Goal: Contribute content: Contribute content

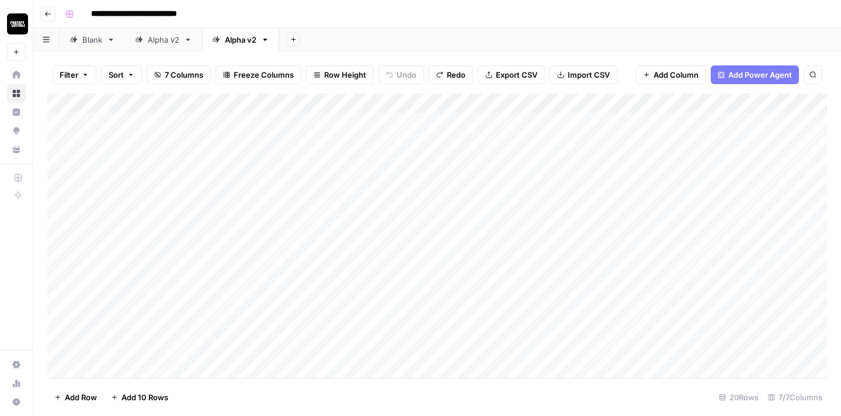
click at [781, 102] on div "Add Column" at bounding box center [437, 235] width 780 height 284
click at [769, 131] on span "All Rows" at bounding box center [790, 130] width 74 height 12
click at [439, 119] on div "Add Column" at bounding box center [437, 235] width 780 height 284
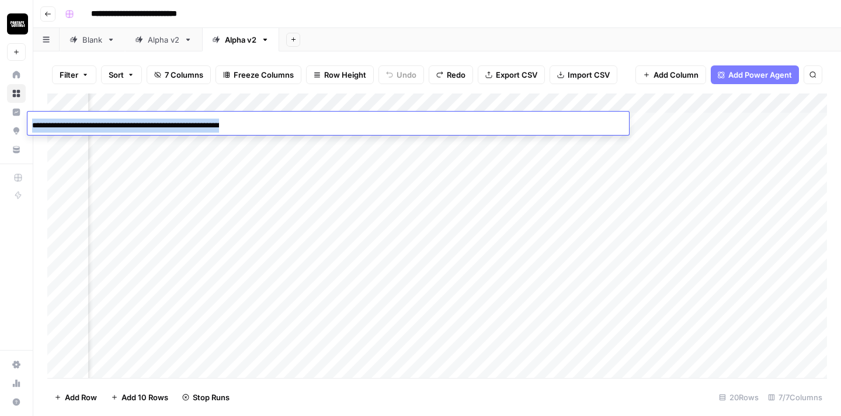
click at [439, 119] on div "**********" at bounding box center [328, 125] width 602 height 20
click at [679, 123] on div "Add Column" at bounding box center [437, 235] width 780 height 284
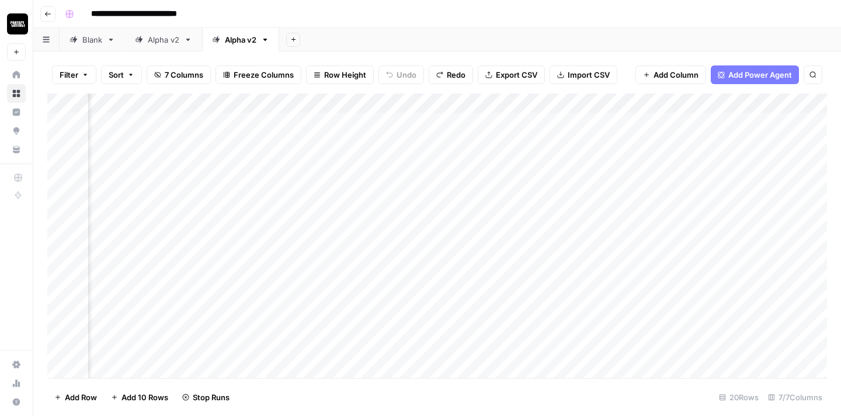
click at [679, 123] on div "Add Column" at bounding box center [437, 235] width 780 height 284
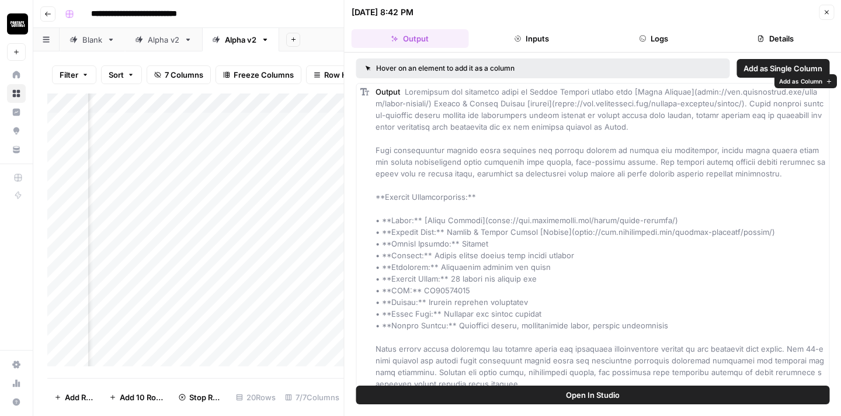
scroll to position [13, 0]
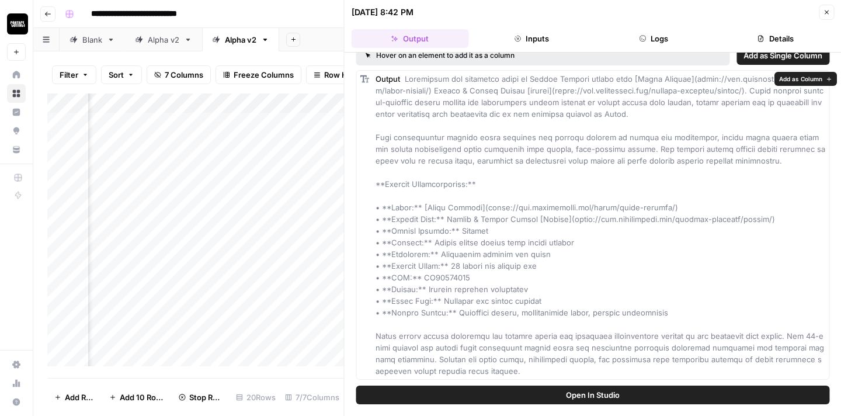
drag, startPoint x: 486, startPoint y: 366, endPoint x: 470, endPoint y: 314, distance: 54.3
click at [481, 360] on div "Output" at bounding box center [601, 225] width 450 height 304
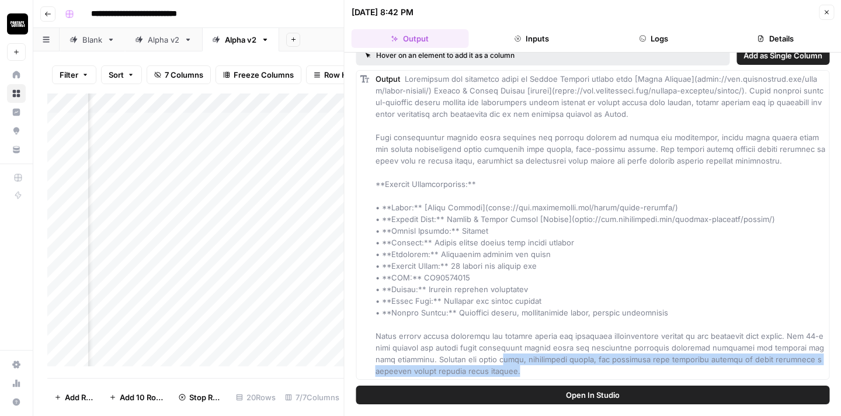
scroll to position [0, 0]
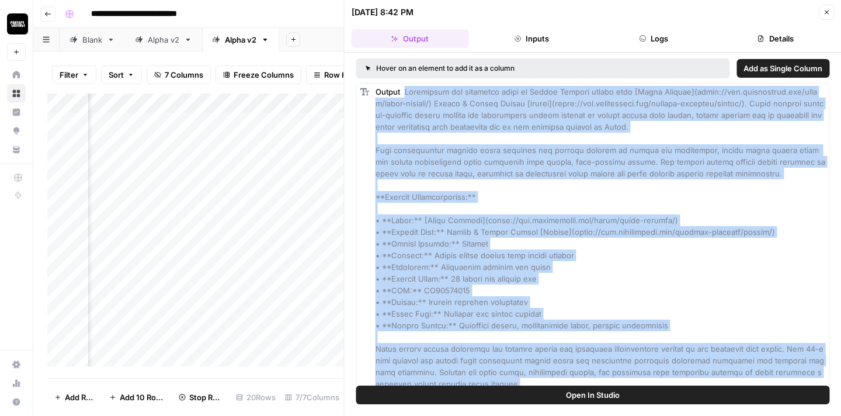
click at [405, 90] on span at bounding box center [601, 237] width 450 height 301
copy span "Experience the authentic taste of Middle Eastern luxury with [Dubai Cookies](ht…"
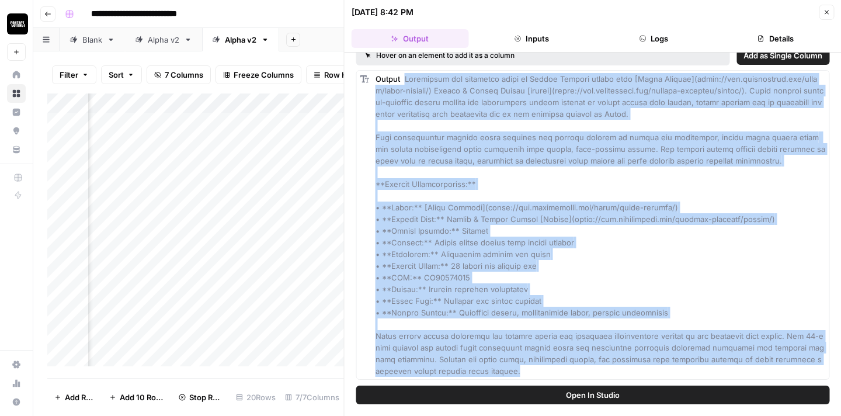
click at [825, 10] on icon "button" at bounding box center [826, 12] width 7 height 7
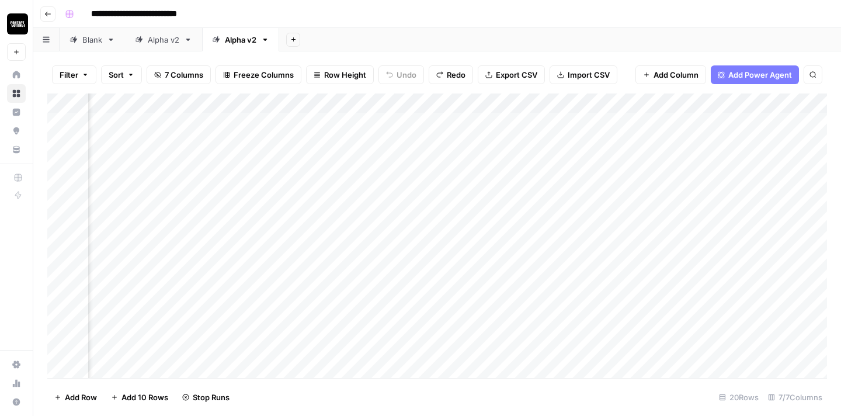
scroll to position [0, 493]
click at [455, 121] on div "Add Column" at bounding box center [437, 235] width 780 height 284
click at [456, 142] on div "Add Column" at bounding box center [437, 235] width 780 height 284
click at [461, 180] on div "Add Column" at bounding box center [437, 235] width 780 height 284
click at [456, 203] on div "Add Column" at bounding box center [437, 235] width 780 height 284
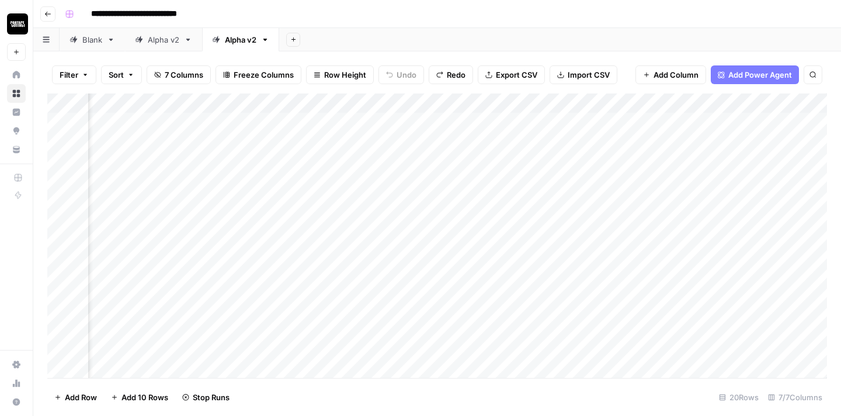
click at [456, 220] on div "Add Column" at bounding box center [437, 235] width 780 height 284
click at [456, 244] on div "Add Column" at bounding box center [437, 235] width 780 height 284
click at [456, 262] on div "Add Column" at bounding box center [437, 235] width 780 height 284
click at [454, 281] on div "Add Column" at bounding box center [437, 235] width 780 height 284
click at [456, 305] on div "Add Column" at bounding box center [437, 235] width 780 height 284
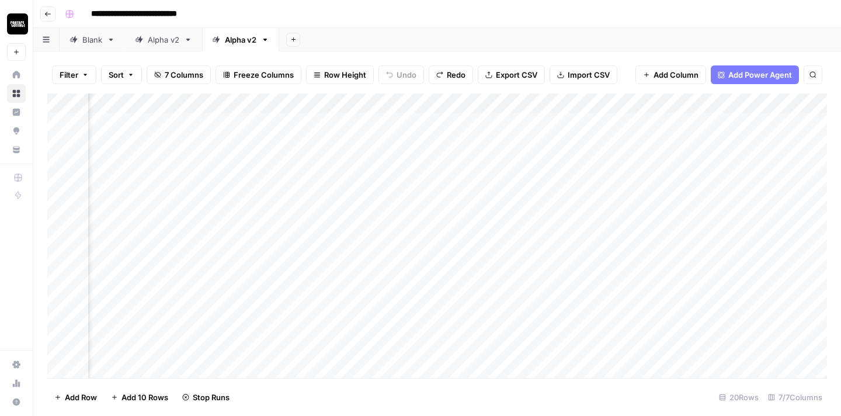
click at [456, 322] on div "Add Column" at bounding box center [437, 235] width 780 height 284
click at [454, 289] on div "Add Column" at bounding box center [437, 235] width 780 height 284
click at [455, 311] on div "Add Column" at bounding box center [437, 235] width 780 height 284
click at [450, 331] on div "Add Column" at bounding box center [437, 235] width 780 height 284
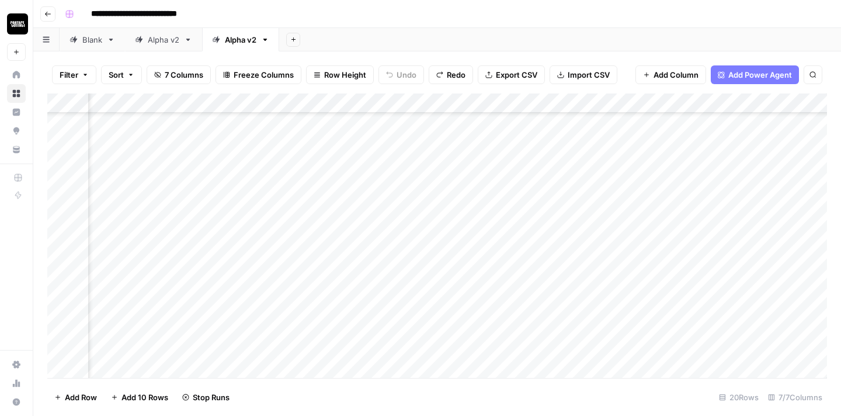
click at [450, 349] on div "Add Column" at bounding box center [437, 235] width 780 height 284
click at [552, 125] on div "Add Column" at bounding box center [437, 235] width 780 height 284
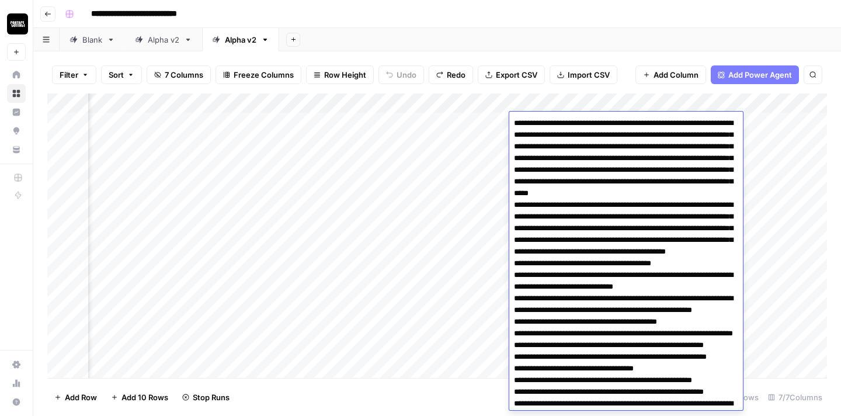
scroll to position [212, 0]
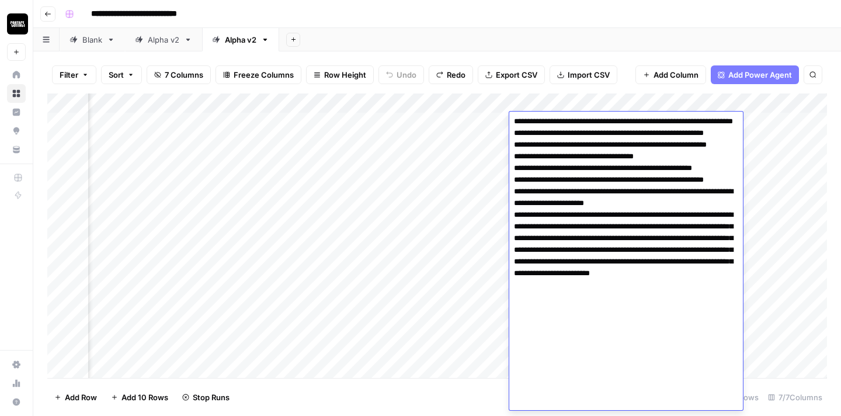
click at [554, 182] on textarea at bounding box center [626, 156] width 234 height 507
click at [780, 203] on div "Add Column" at bounding box center [437, 235] width 780 height 284
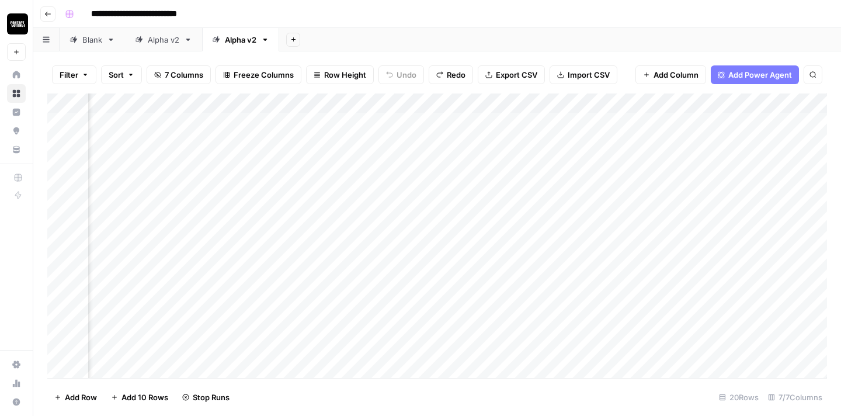
click at [665, 120] on div "Add Column" at bounding box center [437, 235] width 780 height 284
click at [762, 123] on div "Add Column" at bounding box center [437, 235] width 780 height 284
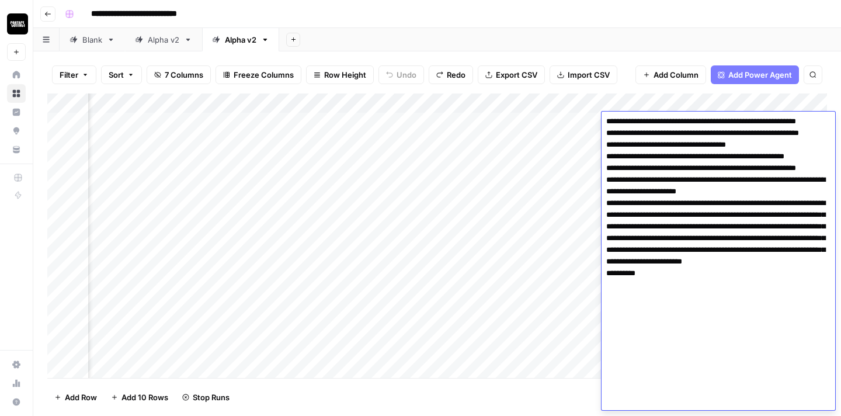
scroll to position [0, 0]
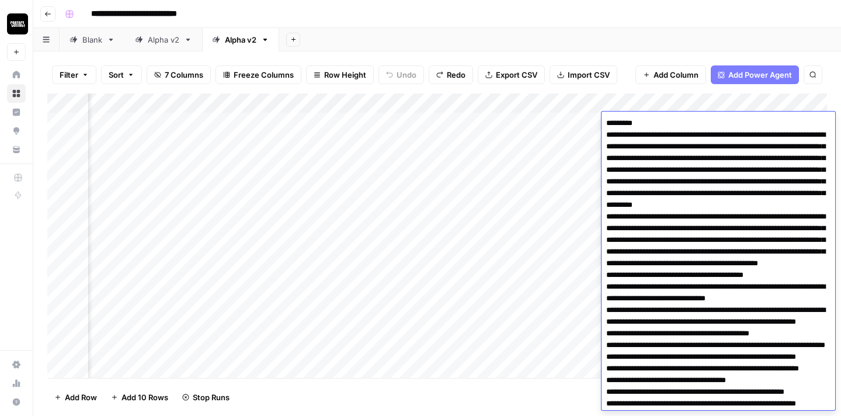
click at [660, 133] on textarea at bounding box center [719, 380] width 234 height 530
click at [561, 174] on div "Add Column" at bounding box center [437, 235] width 780 height 284
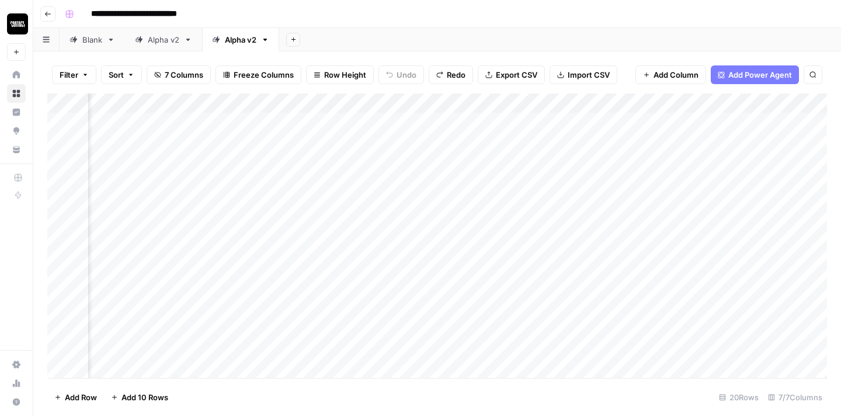
click at [575, 143] on div "Add Column" at bounding box center [437, 235] width 780 height 284
click at [575, 144] on div "Add Column" at bounding box center [437, 235] width 780 height 284
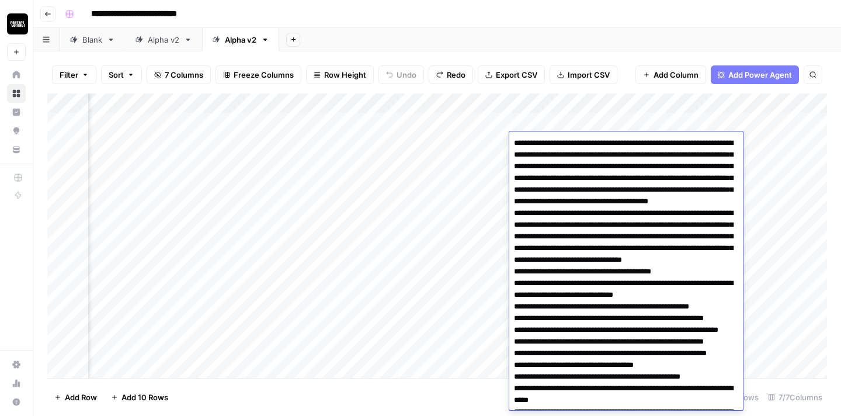
scroll to position [185, 0]
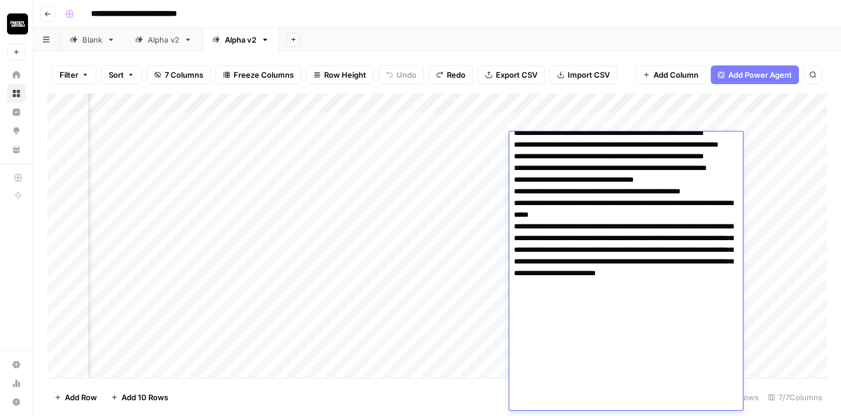
click at [596, 244] on textarea at bounding box center [626, 180] width 234 height 460
click at [766, 238] on div "Add Column" at bounding box center [437, 235] width 780 height 284
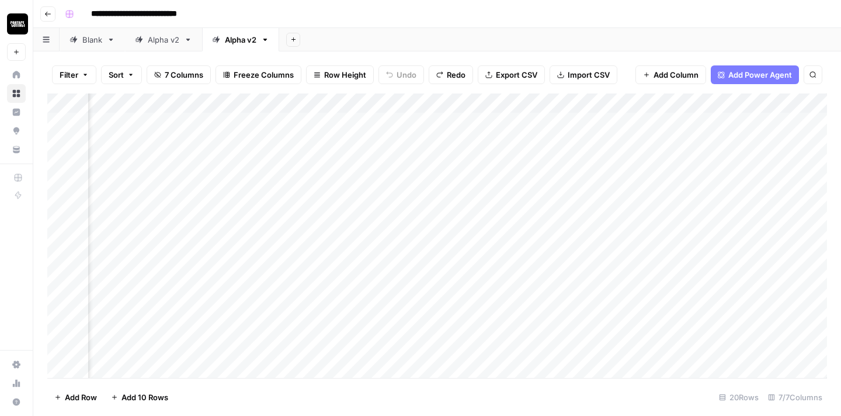
click at [429, 161] on div "Add Column" at bounding box center [437, 235] width 780 height 284
click at [457, 187] on div "Add Column" at bounding box center [437, 235] width 780 height 284
click at [401, 189] on div "Add Column" at bounding box center [437, 235] width 780 height 284
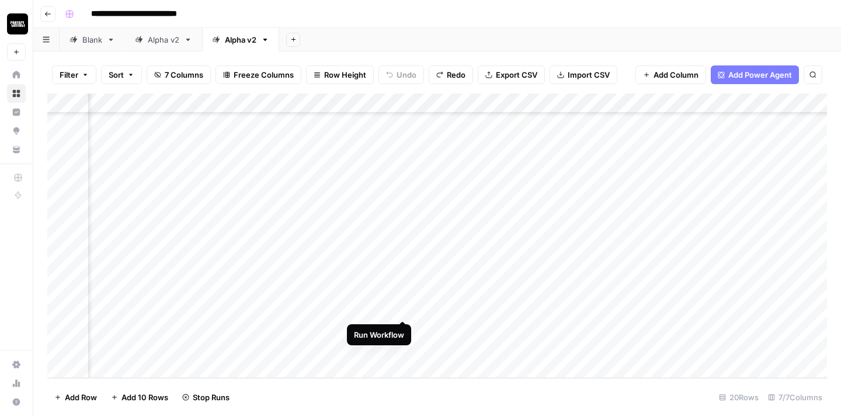
click at [404, 305] on div "Add Column" at bounding box center [437, 235] width 780 height 284
click at [403, 162] on div "Add Column" at bounding box center [437, 235] width 780 height 284
click at [601, 142] on div "Add Column" at bounding box center [437, 235] width 780 height 284
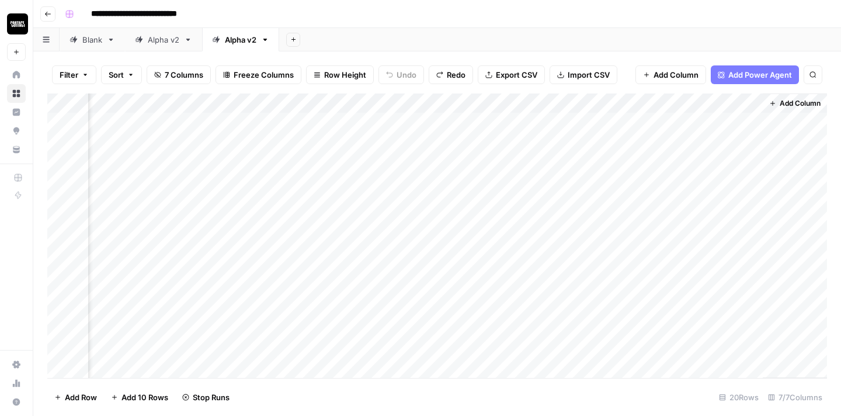
click at [683, 138] on div "Add Column" at bounding box center [437, 235] width 780 height 284
click at [696, 121] on div "Add Column" at bounding box center [437, 235] width 780 height 284
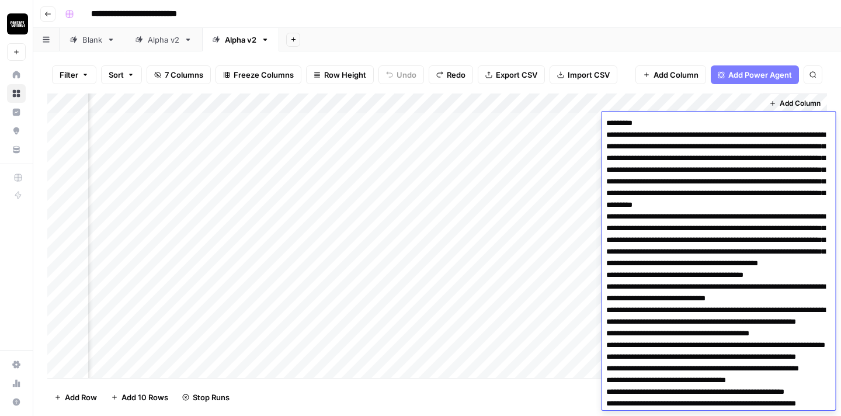
scroll to position [235, 0]
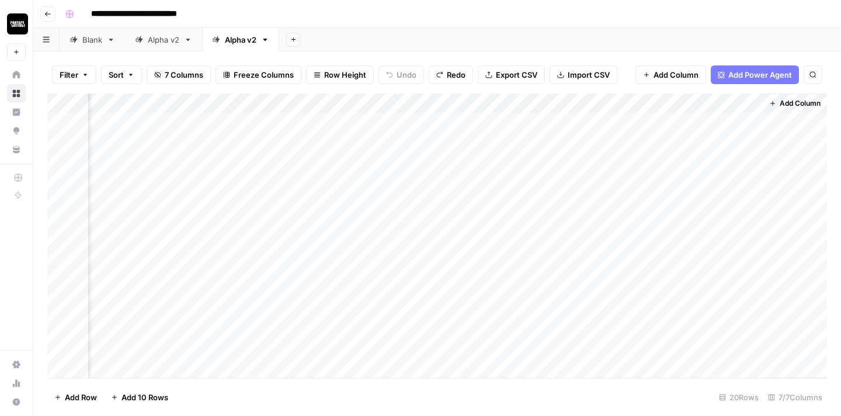
click at [291, 120] on div "Add Column" at bounding box center [437, 235] width 780 height 284
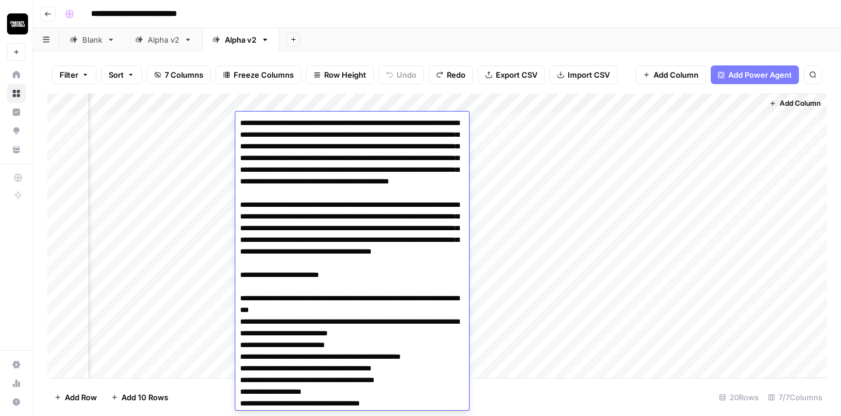
scroll to position [165, 0]
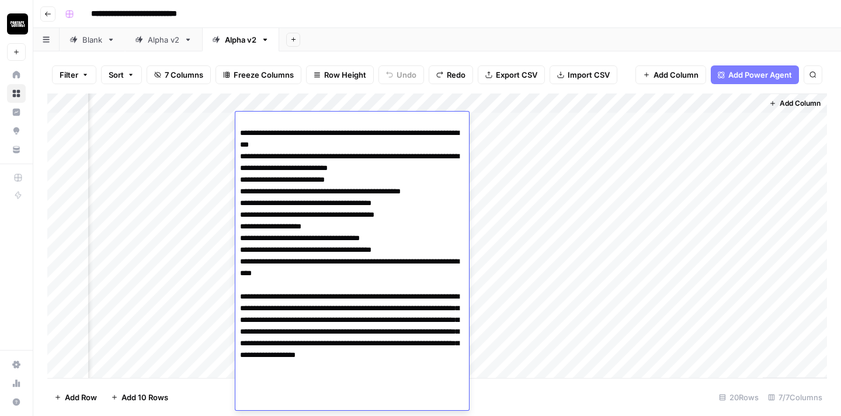
click at [391, 55] on div "Filter Sort 7 Columns Freeze Columns Row Height Undo Redo Export CSV Import CSV…" at bounding box center [437, 233] width 808 height 364
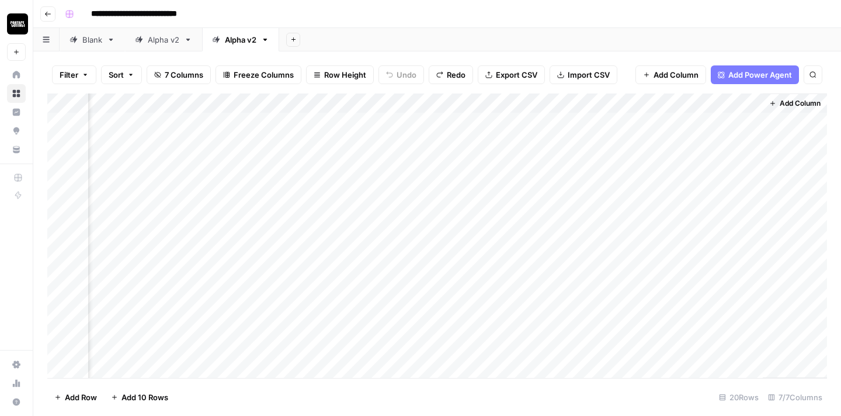
click at [479, 140] on div "Add Column" at bounding box center [437, 235] width 780 height 284
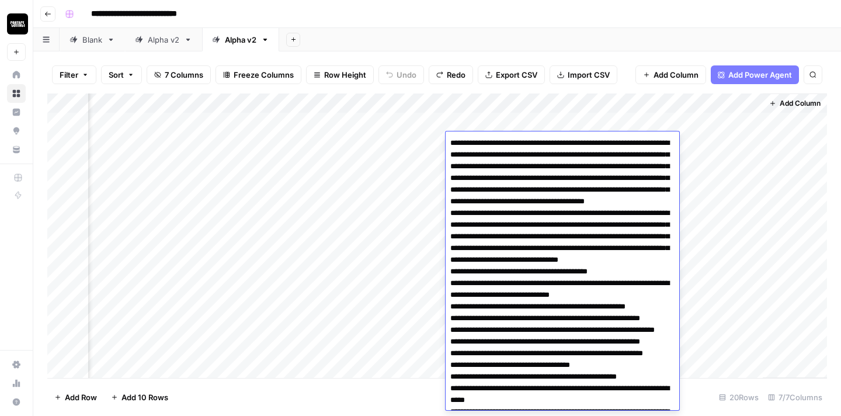
scroll to position [185, 0]
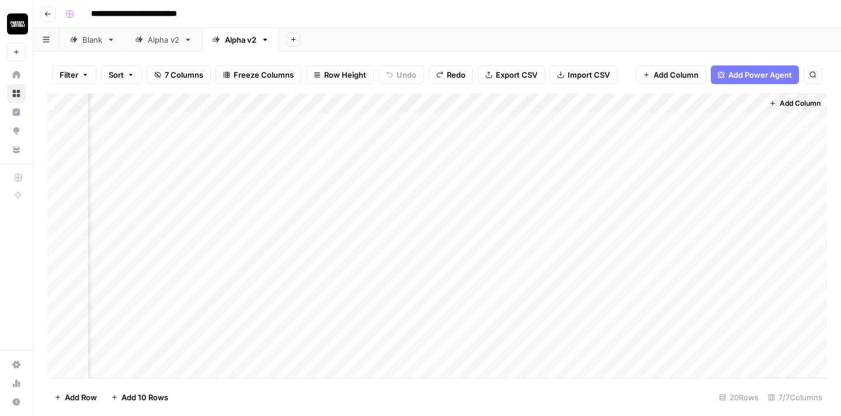
click at [697, 221] on div "Add Column" at bounding box center [437, 235] width 780 height 284
click at [684, 147] on div "Add Column" at bounding box center [437, 235] width 780 height 284
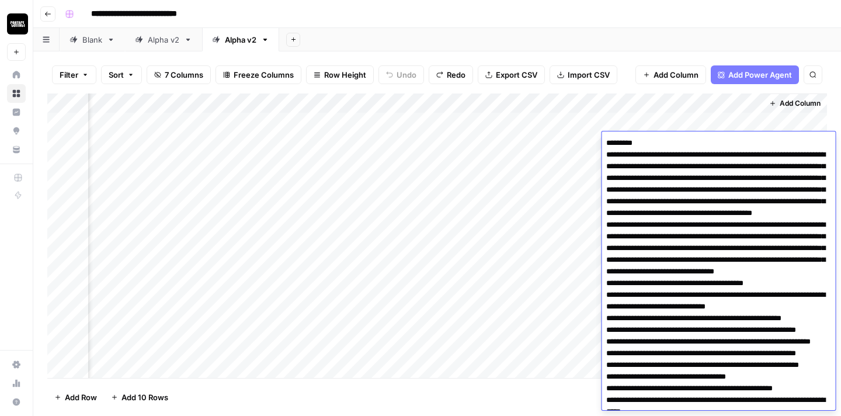
scroll to position [208, 0]
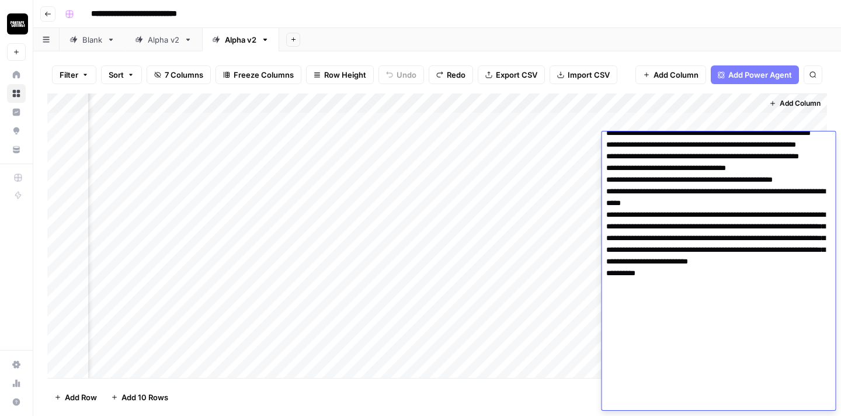
click at [680, 203] on textarea at bounding box center [719, 168] width 234 height 484
click at [710, 285] on textarea at bounding box center [719, 168] width 234 height 484
drag, startPoint x: 654, startPoint y: 399, endPoint x: 649, endPoint y: 317, distance: 83.1
click at [649, 317] on textarea at bounding box center [719, 168] width 234 height 484
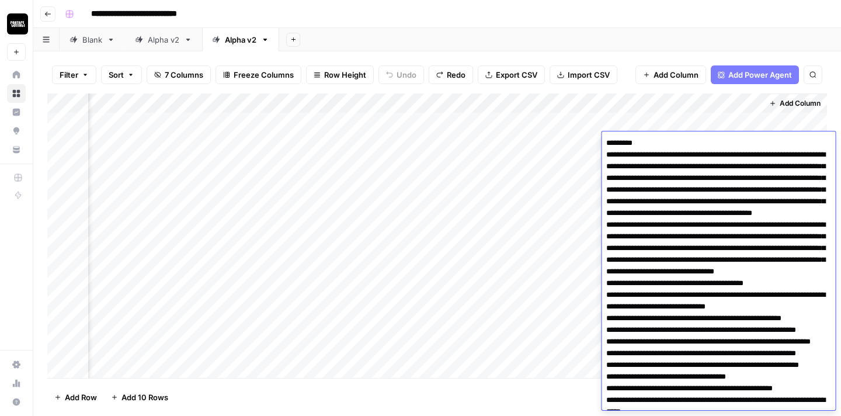
click at [606, 148] on textarea at bounding box center [719, 377] width 234 height 484
click at [459, 163] on div "Add Column" at bounding box center [437, 235] width 780 height 284
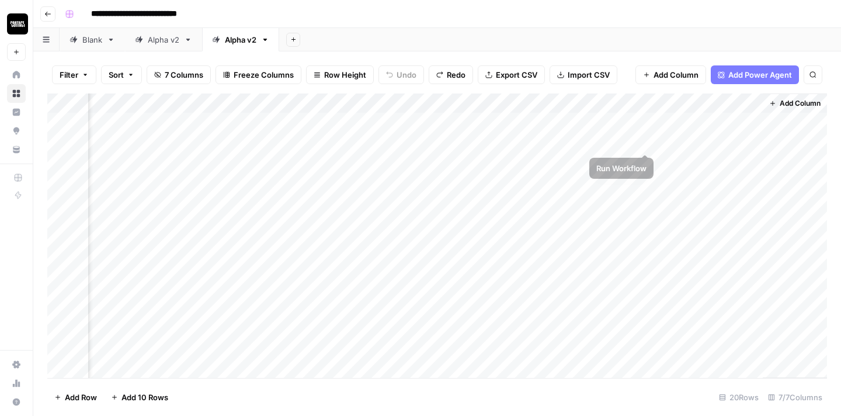
click at [673, 140] on div "Add Column" at bounding box center [437, 235] width 780 height 284
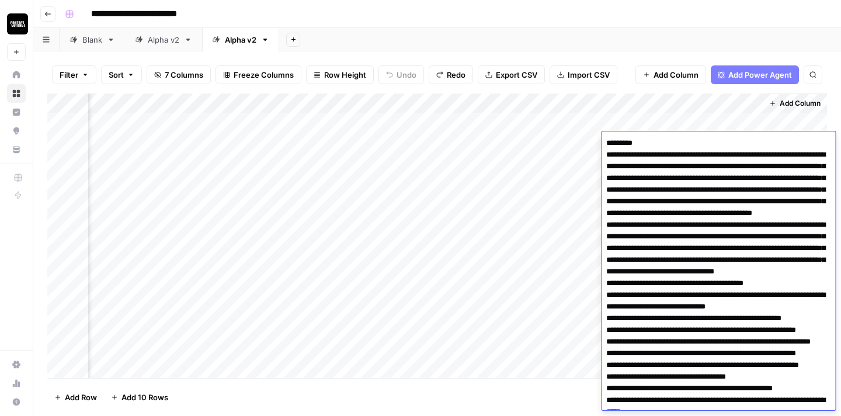
scroll to position [208, 0]
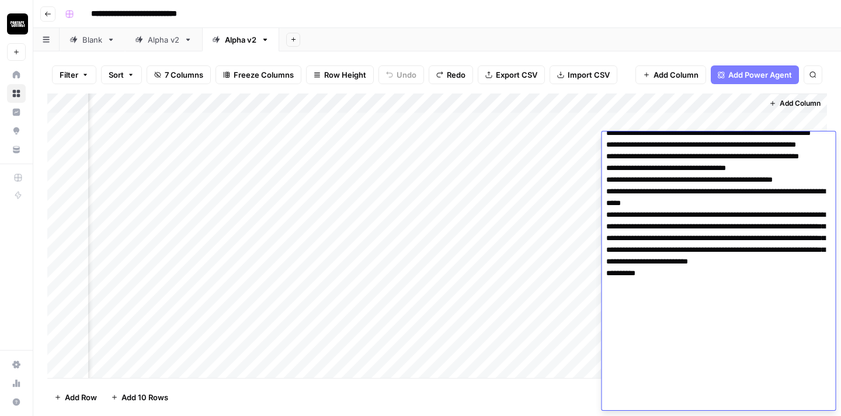
click at [666, 224] on textarea at bounding box center [719, 168] width 234 height 484
click at [581, 194] on div "Add Column" at bounding box center [437, 235] width 780 height 284
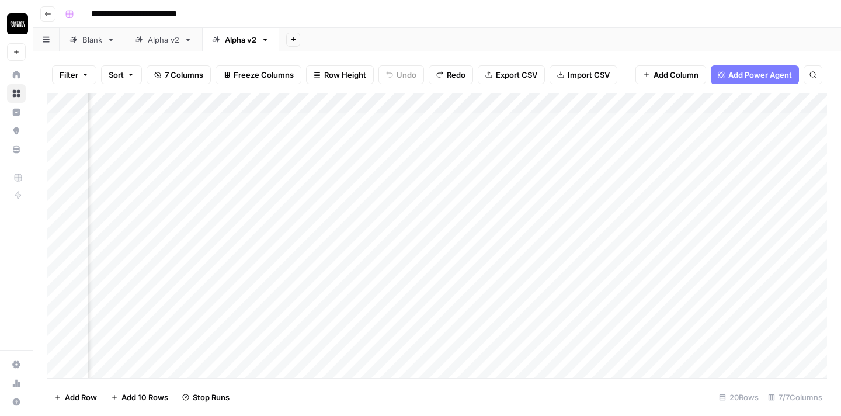
scroll to position [0, 282]
click at [241, 143] on div "Add Column" at bounding box center [437, 235] width 780 height 284
click at [241, 143] on div "**********" at bounding box center [107, 145] width 602 height 20
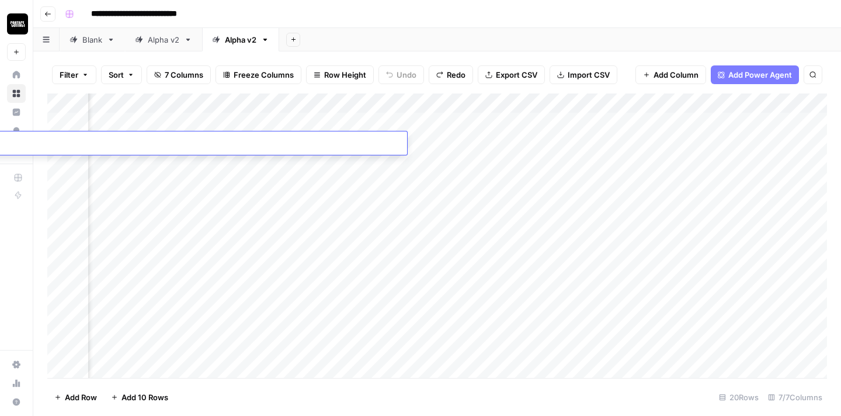
click at [241, 143] on div "**********" at bounding box center [107, 145] width 602 height 20
click at [326, 165] on div "Add Column" at bounding box center [437, 235] width 780 height 284
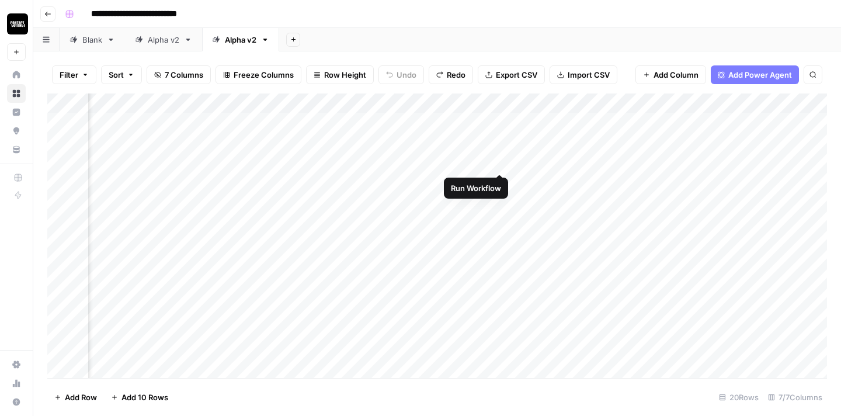
click at [499, 158] on div "Add Column" at bounding box center [437, 235] width 780 height 284
click at [572, 182] on div "Add Column" at bounding box center [437, 235] width 780 height 284
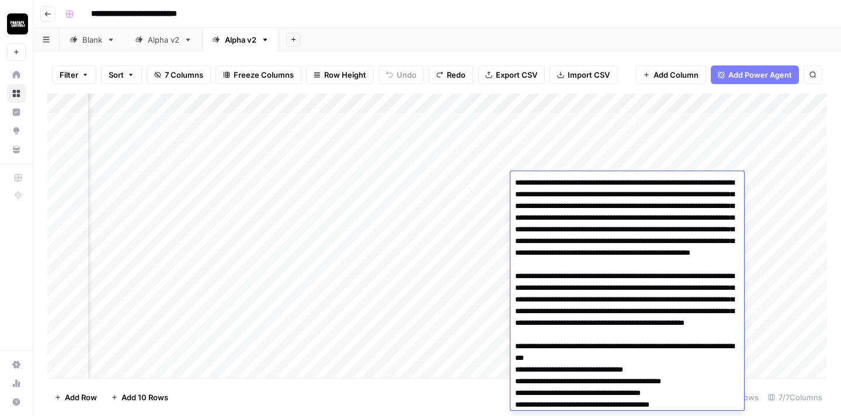
scroll to position [120, 0]
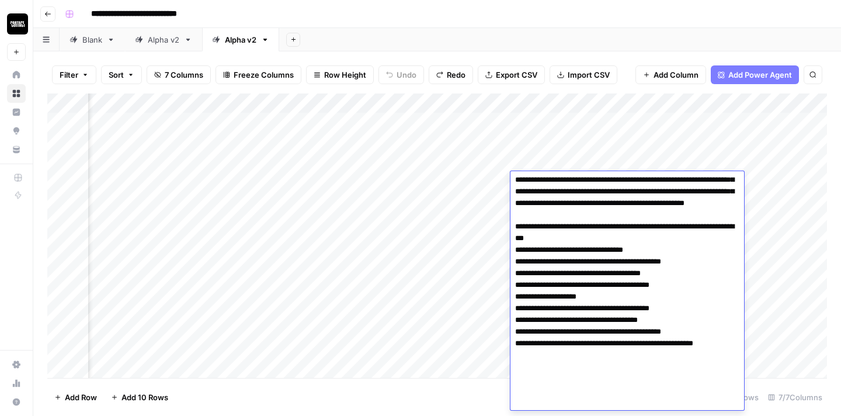
click at [605, 289] on textarea at bounding box center [627, 232] width 234 height 355
click at [788, 174] on div "Add Column" at bounding box center [437, 235] width 780 height 284
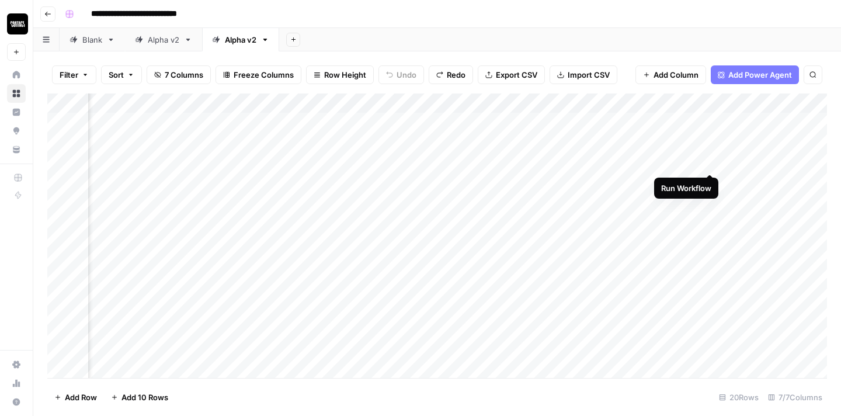
click at [714, 160] on div "Add Column" at bounding box center [437, 235] width 780 height 284
click at [755, 187] on div "Add Column" at bounding box center [437, 235] width 780 height 284
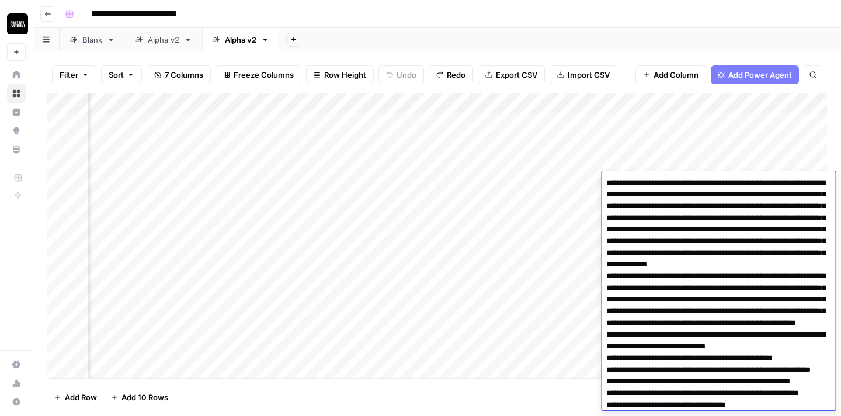
scroll to position [201, 0]
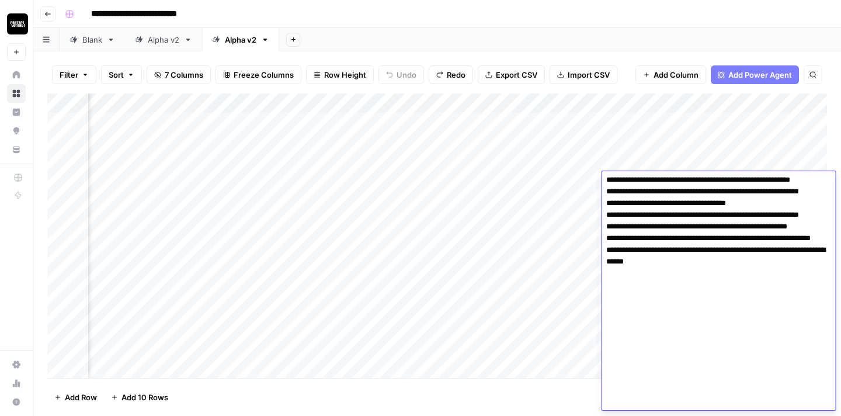
click at [683, 272] on textarea at bounding box center [719, 191] width 234 height 437
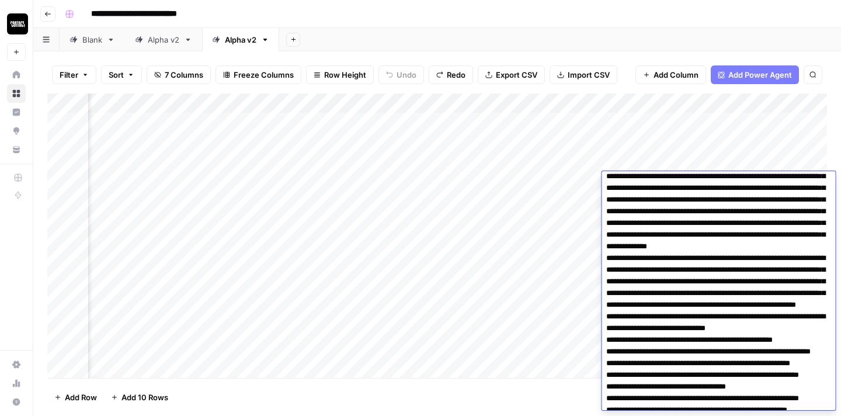
scroll to position [0, 0]
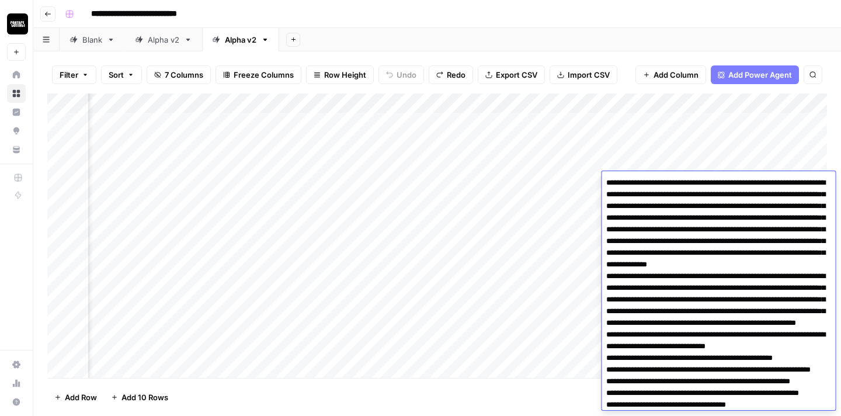
click at [291, 185] on div "Add Column" at bounding box center [437, 235] width 780 height 284
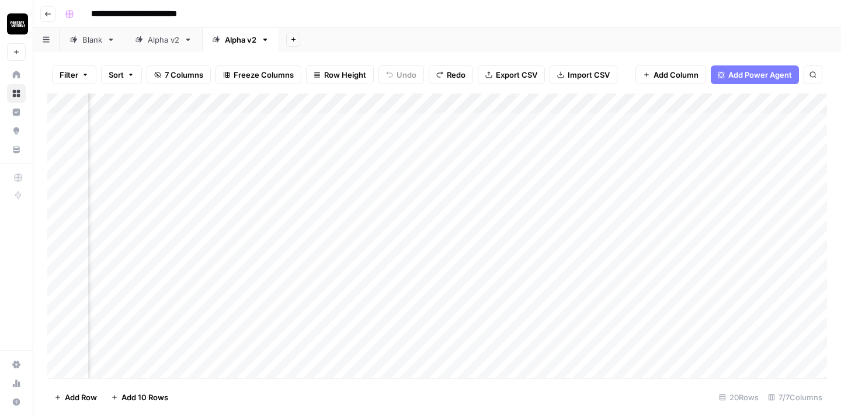
click at [753, 180] on div "Add Column" at bounding box center [437, 235] width 780 height 284
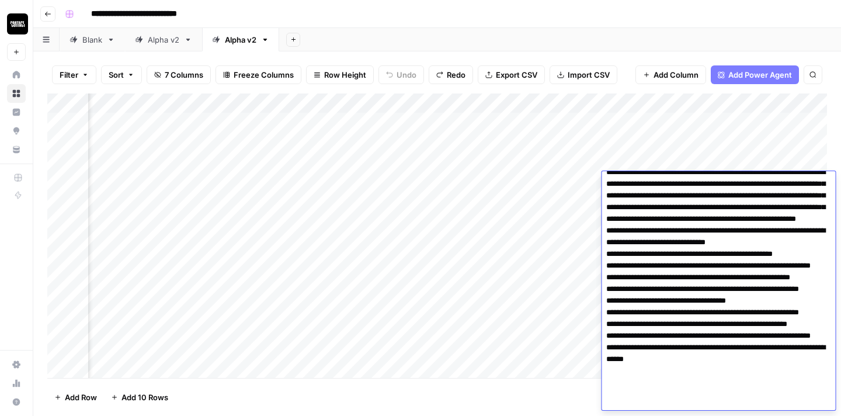
scroll to position [201, 0]
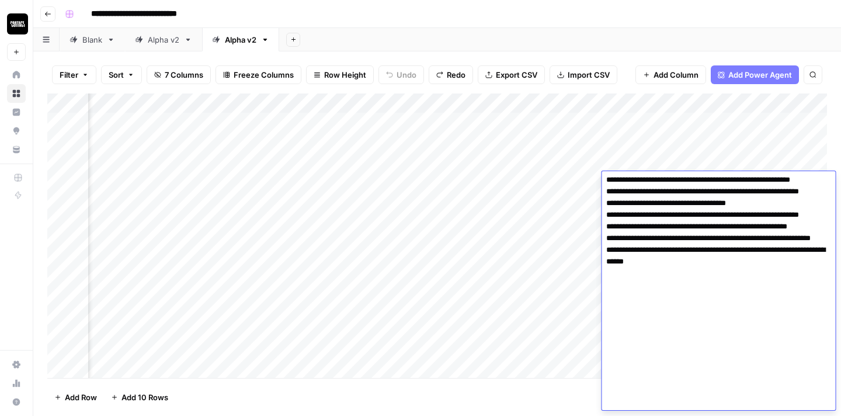
click at [316, 179] on div "Add Column" at bounding box center [437, 235] width 780 height 284
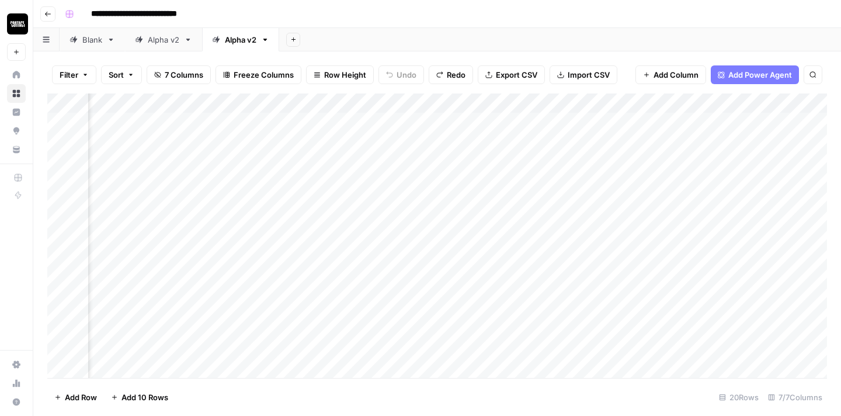
scroll to position [0, 440]
click at [725, 180] on div "Add Column" at bounding box center [437, 235] width 780 height 284
click at [688, 183] on div "Add Column" at bounding box center [437, 235] width 780 height 284
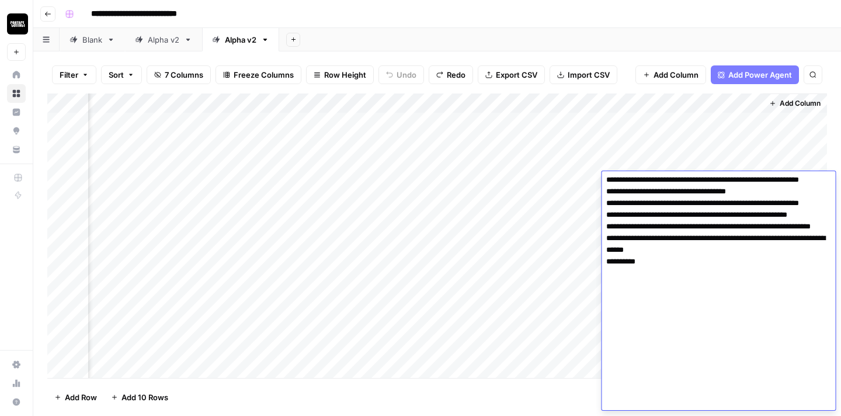
scroll to position [0, 0]
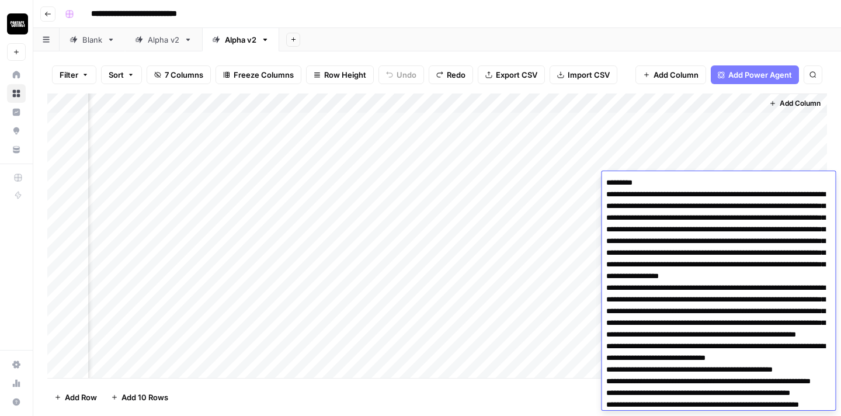
click at [683, 277] on textarea at bounding box center [719, 405] width 234 height 460
click at [697, 184] on textarea at bounding box center [719, 405] width 234 height 460
click at [576, 192] on div "Add Column" at bounding box center [437, 235] width 780 height 284
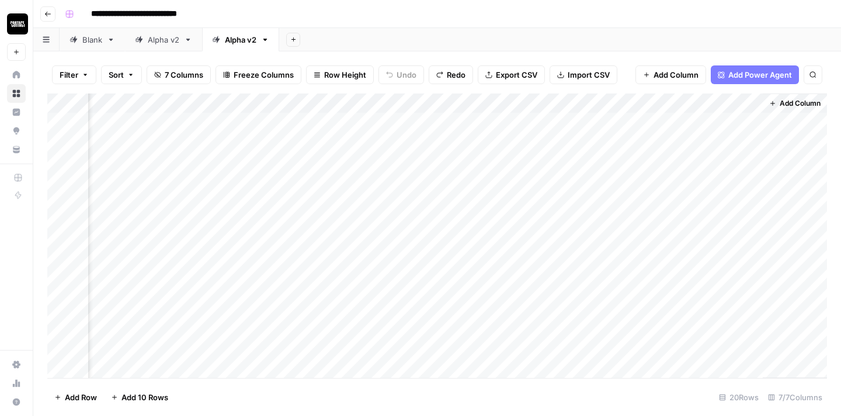
click at [683, 182] on div "Add Column" at bounding box center [437, 235] width 780 height 284
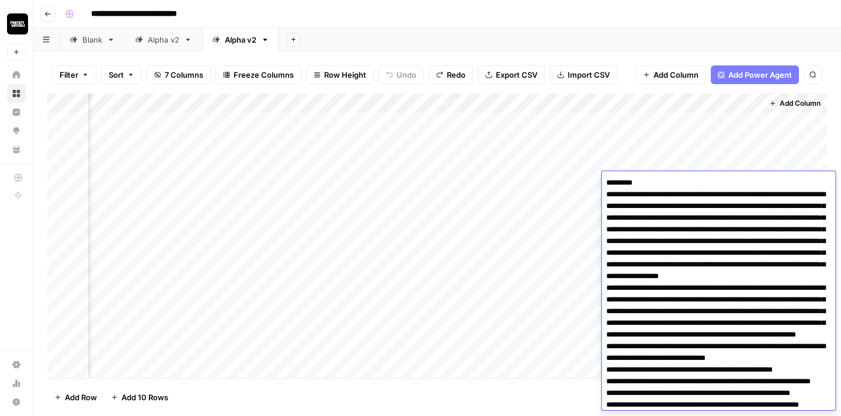
click at [661, 235] on textarea at bounding box center [719, 405] width 234 height 460
click at [536, 244] on div "Add Column" at bounding box center [437, 235] width 780 height 284
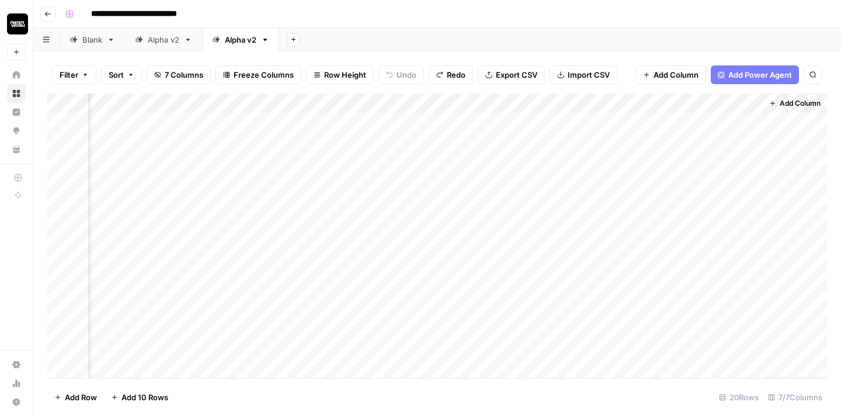
click at [707, 182] on div "Add Column" at bounding box center [437, 235] width 780 height 284
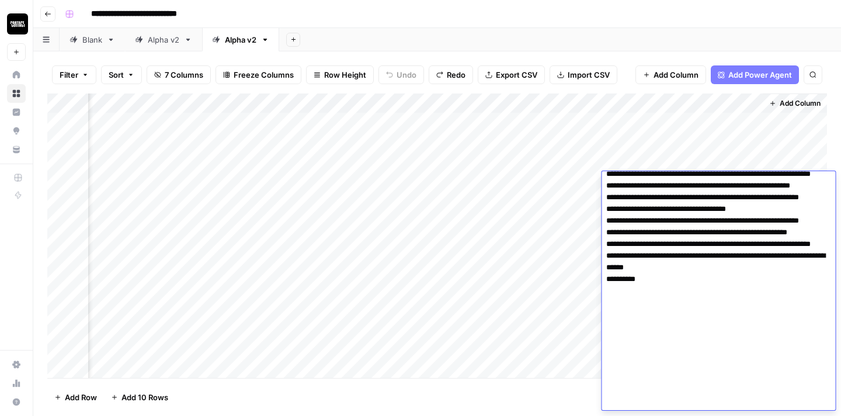
scroll to position [225, 0]
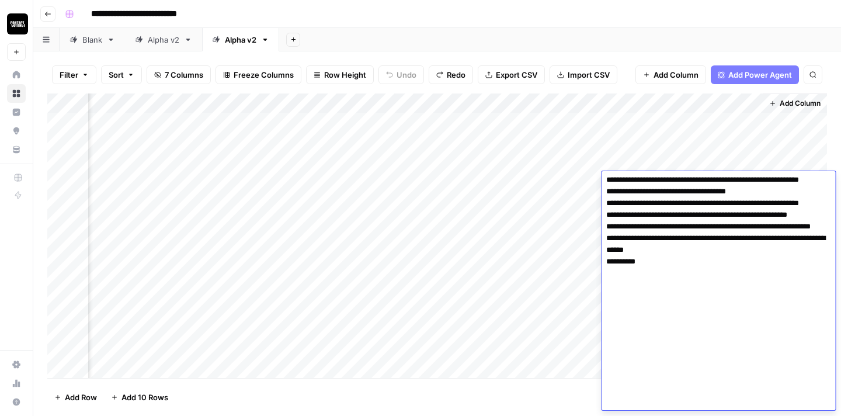
click at [487, 197] on div "Add Column" at bounding box center [437, 235] width 780 height 284
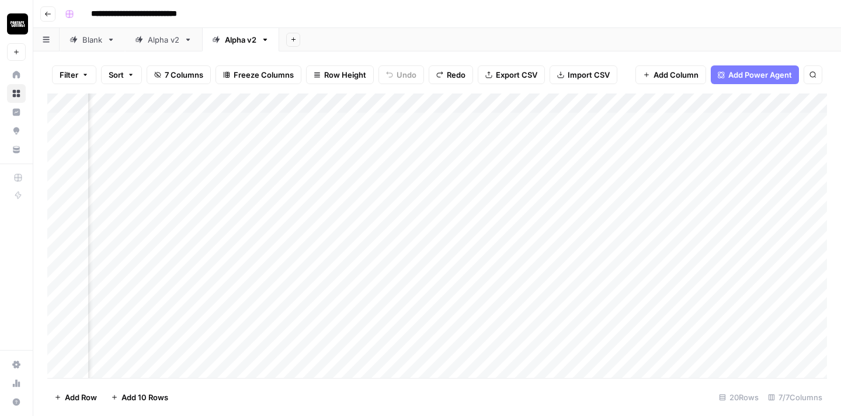
scroll to position [0, 175]
click at [375, 180] on div "Add Column" at bounding box center [437, 235] width 780 height 284
click at [345, 203] on div "Add Column" at bounding box center [437, 235] width 780 height 284
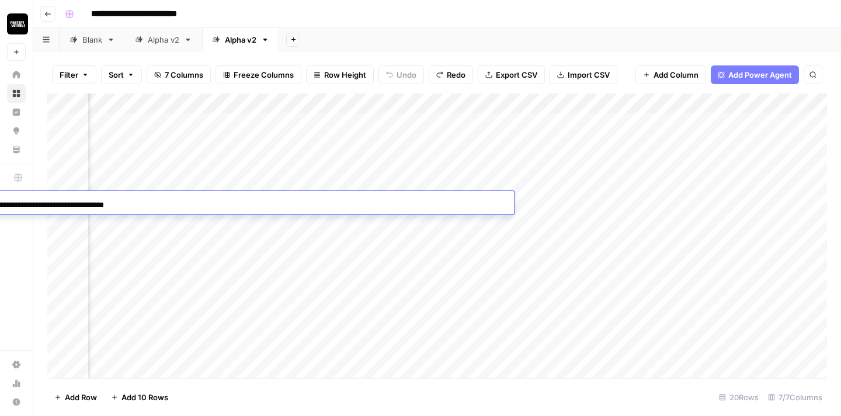
scroll to position [0, 0]
click at [345, 203] on div "**********" at bounding box center [213, 204] width 602 height 20
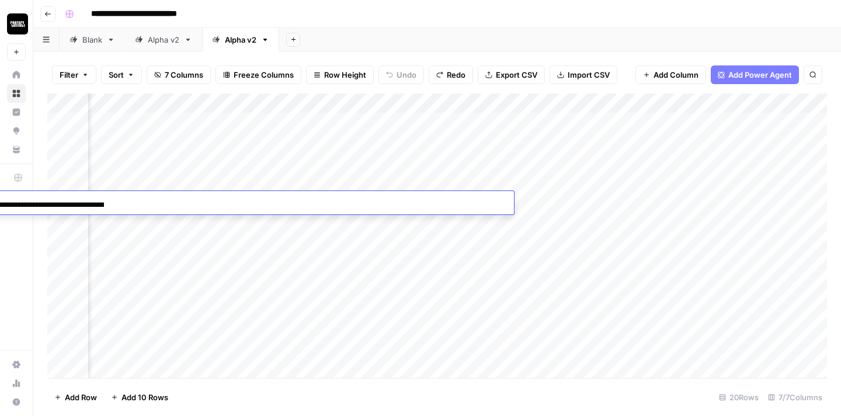
scroll to position [0, 557]
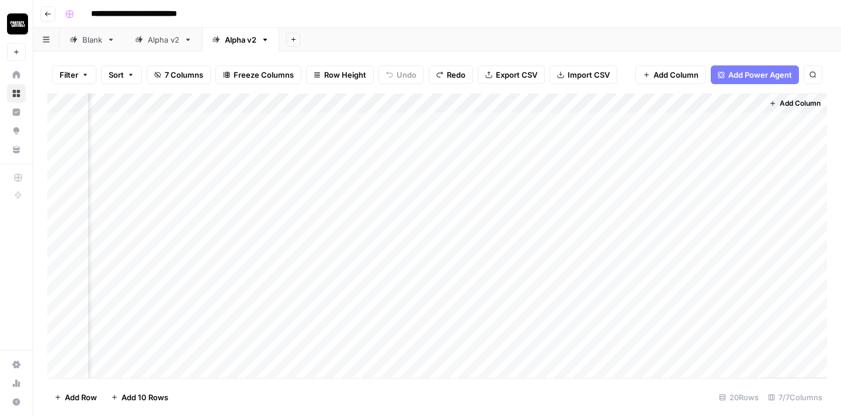
click at [687, 194] on div "Add Column" at bounding box center [437, 235] width 780 height 284
click at [687, 200] on div "Add Column" at bounding box center [437, 235] width 780 height 284
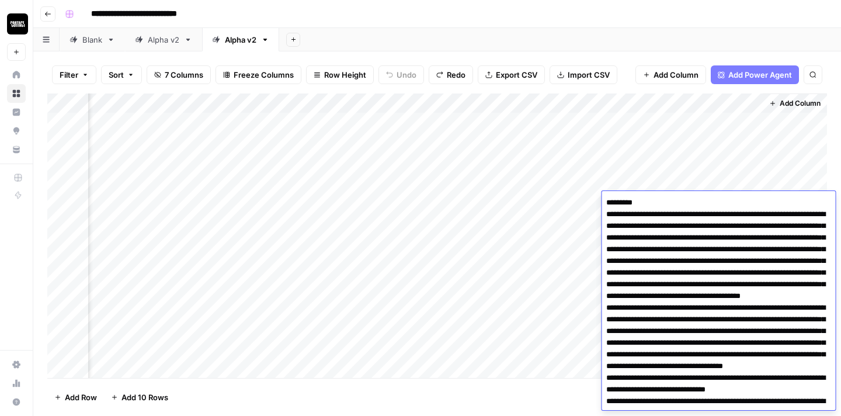
scroll to position [256, 0]
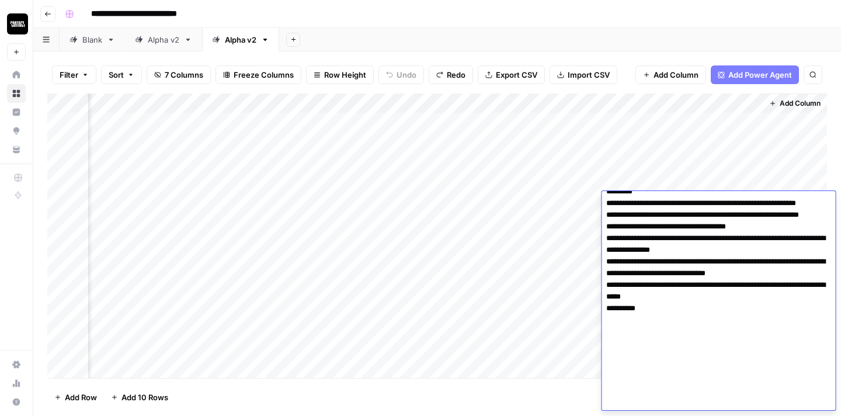
click at [684, 237] on textarea at bounding box center [719, 174] width 234 height 472
click at [767, 183] on div "Add Column" at bounding box center [795, 235] width 64 height 284
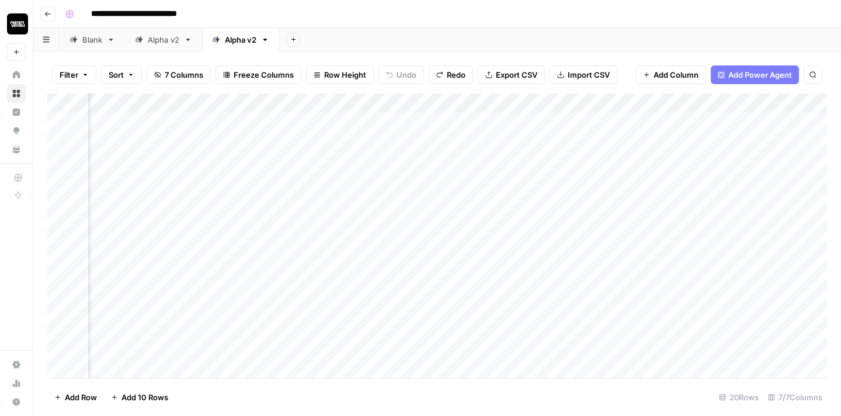
scroll to position [0, 91]
click at [448, 199] on div "Add Column" at bounding box center [437, 235] width 780 height 284
click at [547, 224] on div "Add Column" at bounding box center [437, 235] width 780 height 284
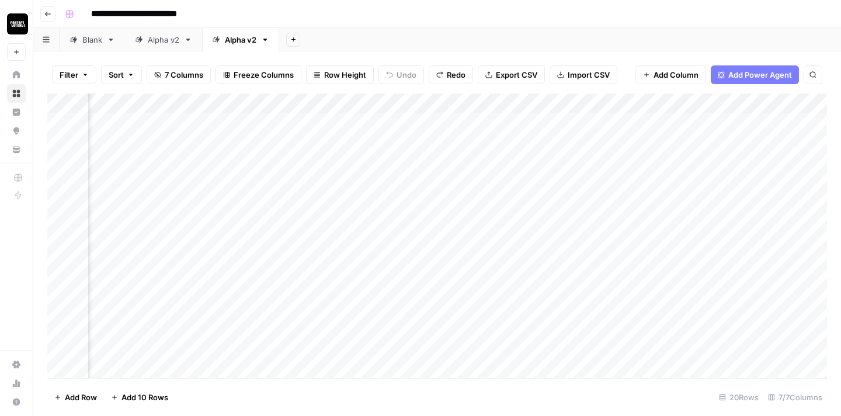
click at [746, 220] on div "Add Column" at bounding box center [437, 235] width 780 height 284
click at [378, 216] on div "Add Column" at bounding box center [437, 235] width 780 height 284
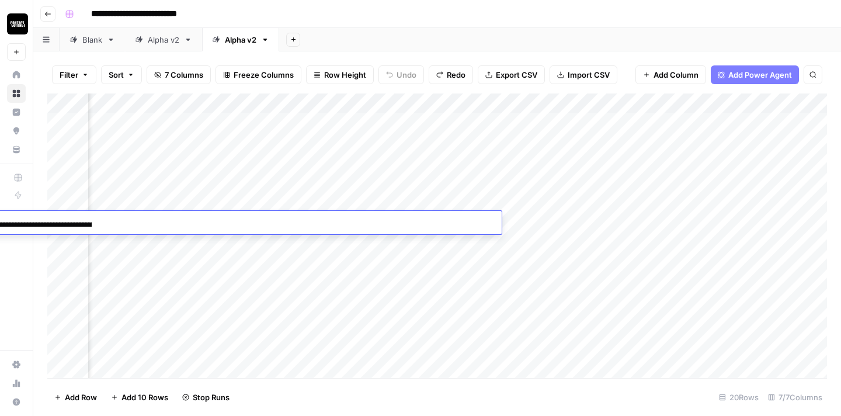
scroll to position [0, 186]
click at [378, 216] on div "**********" at bounding box center [201, 224] width 602 height 20
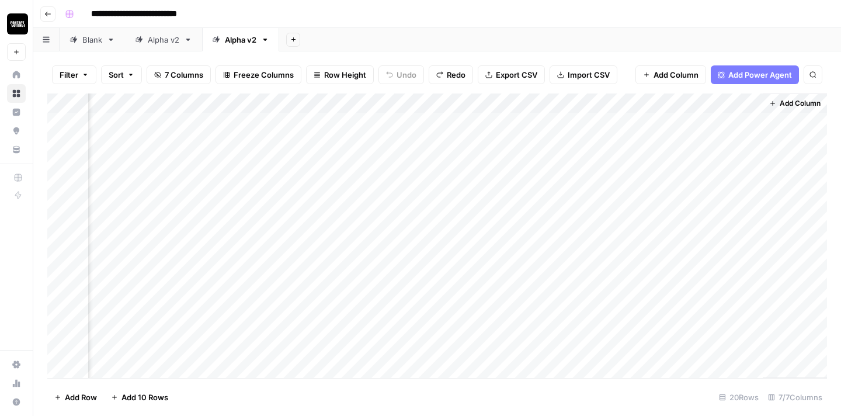
click at [691, 219] on div "Add Column" at bounding box center [437, 235] width 780 height 284
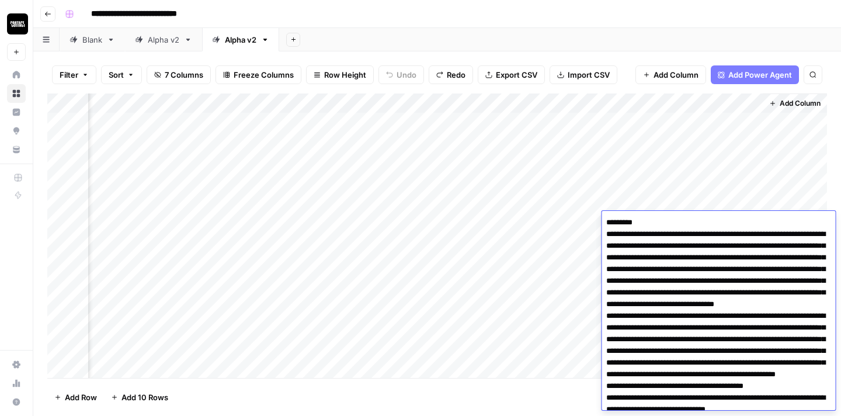
scroll to position [358, 0]
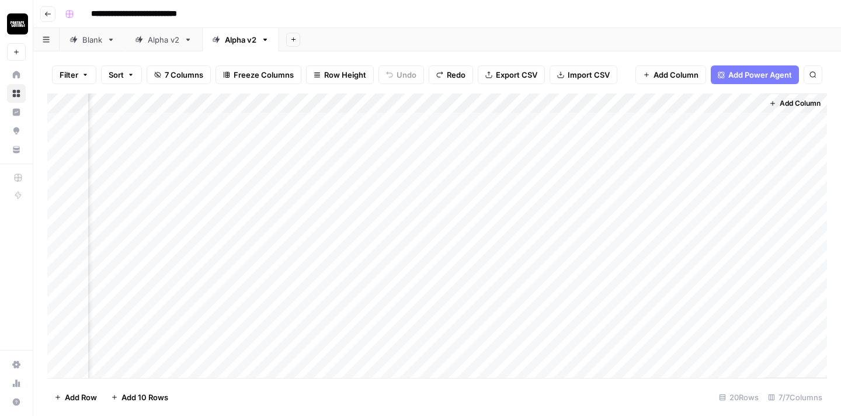
click at [789, 179] on div "Add Column" at bounding box center [795, 235] width 64 height 284
click at [595, 241] on div "Add Column" at bounding box center [437, 235] width 780 height 284
click at [406, 238] on div "Add Column" at bounding box center [437, 235] width 780 height 284
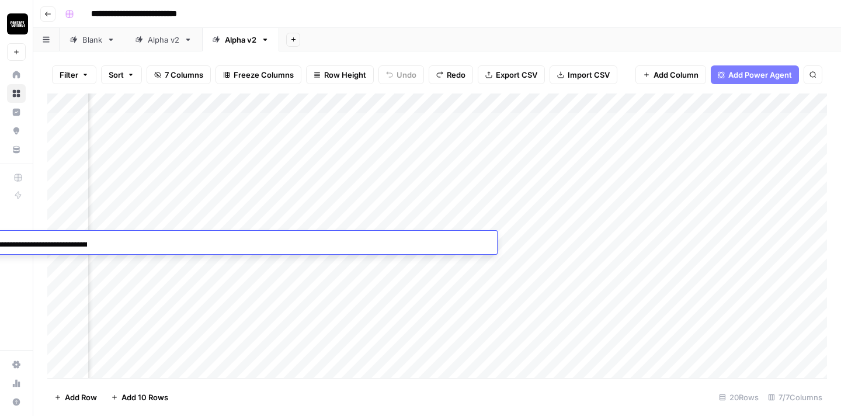
scroll to position [0, 244]
click at [406, 238] on div "**********" at bounding box center [196, 244] width 602 height 20
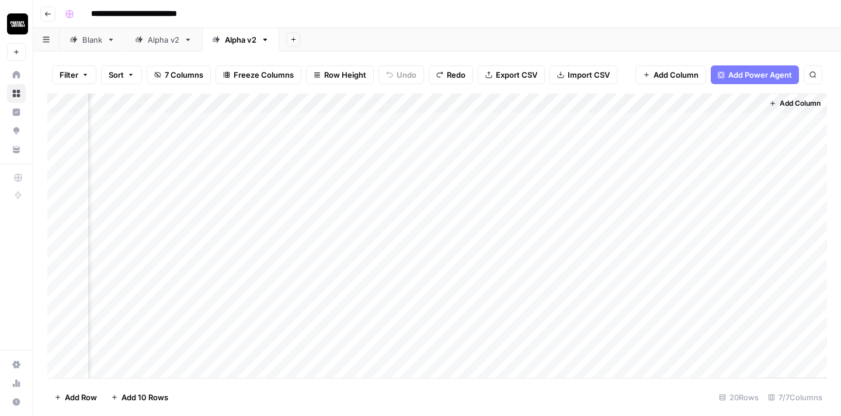
click at [696, 237] on div "Add Column" at bounding box center [437, 235] width 780 height 284
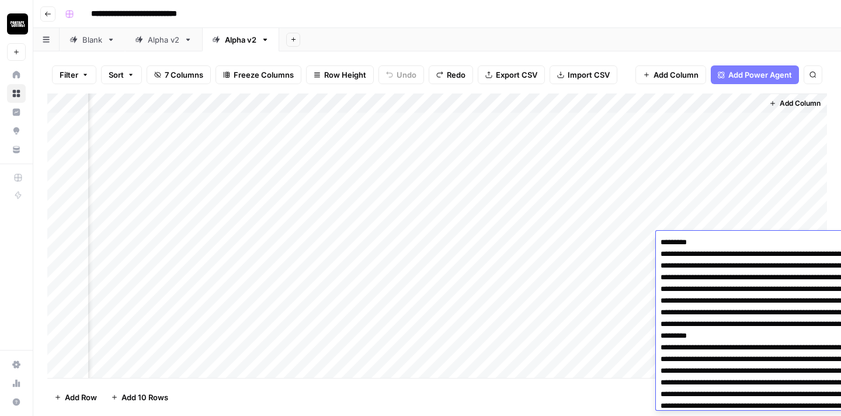
scroll to position [390, 0]
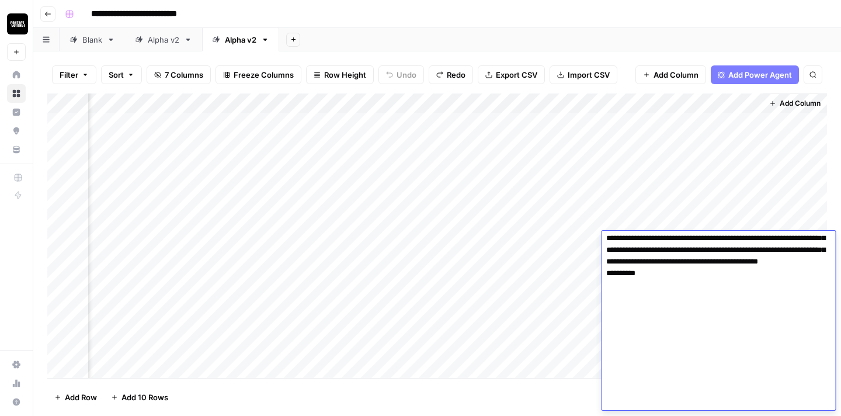
click at [684, 274] on textarea at bounding box center [719, 127] width 234 height 565
click at [781, 215] on div "Add Column" at bounding box center [795, 235] width 64 height 284
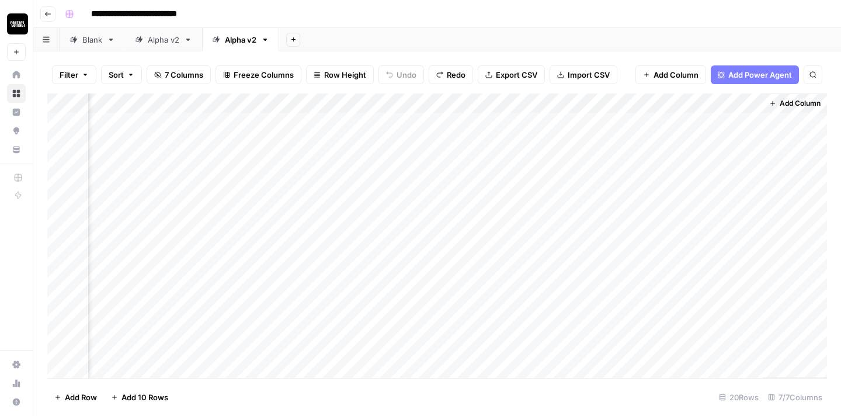
click at [604, 260] on div "Add Column" at bounding box center [437, 235] width 780 height 284
click at [245, 259] on div "Add Column" at bounding box center [437, 235] width 780 height 284
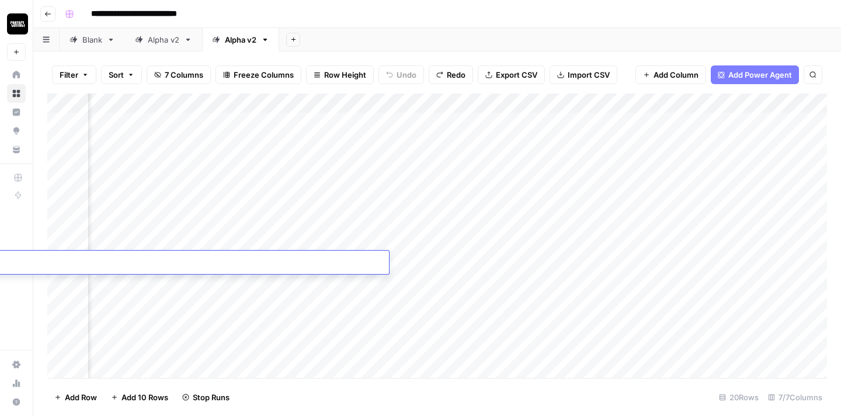
click at [245, 259] on div "**********" at bounding box center [88, 264] width 602 height 20
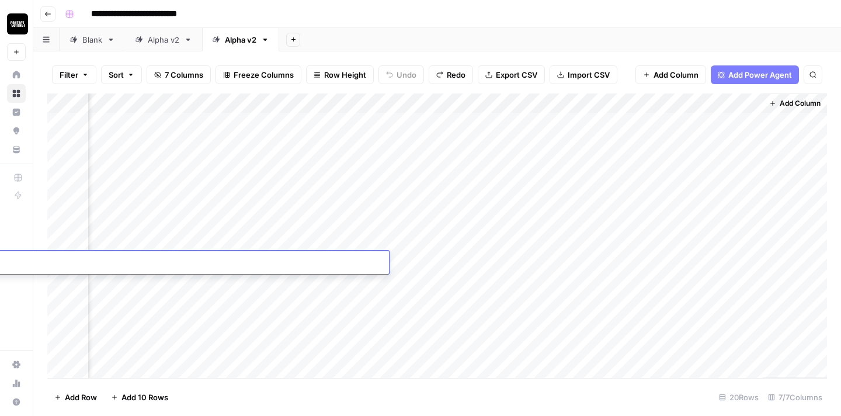
click at [686, 264] on div "Add Column" at bounding box center [437, 235] width 780 height 284
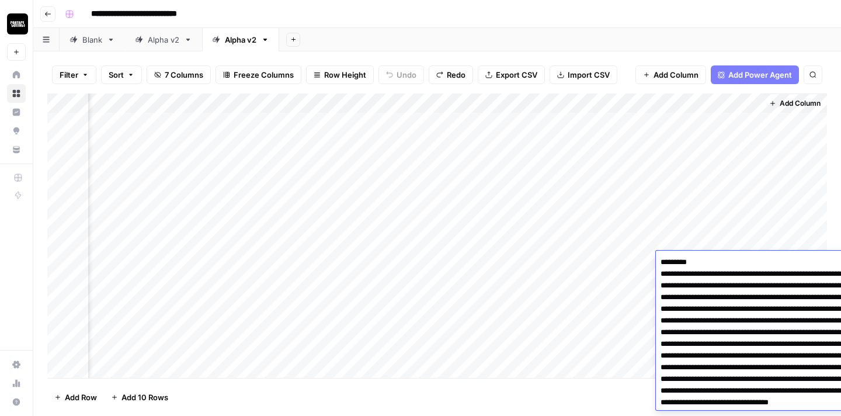
scroll to position [339, 0]
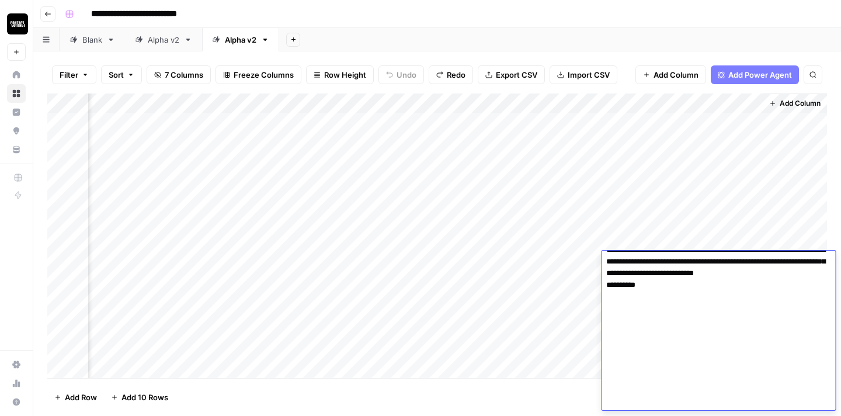
click at [679, 290] on textarea at bounding box center [719, 162] width 234 height 495
click at [771, 180] on div "Add Column" at bounding box center [795, 235] width 64 height 284
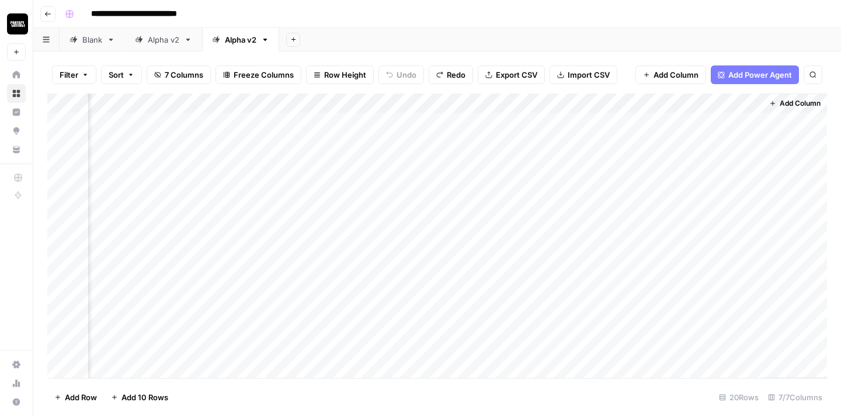
click at [702, 283] on div "Add Column" at bounding box center [437, 235] width 780 height 284
click at [594, 280] on div "Add Column" at bounding box center [437, 235] width 780 height 284
click at [231, 282] on div "Add Column" at bounding box center [437, 235] width 780 height 284
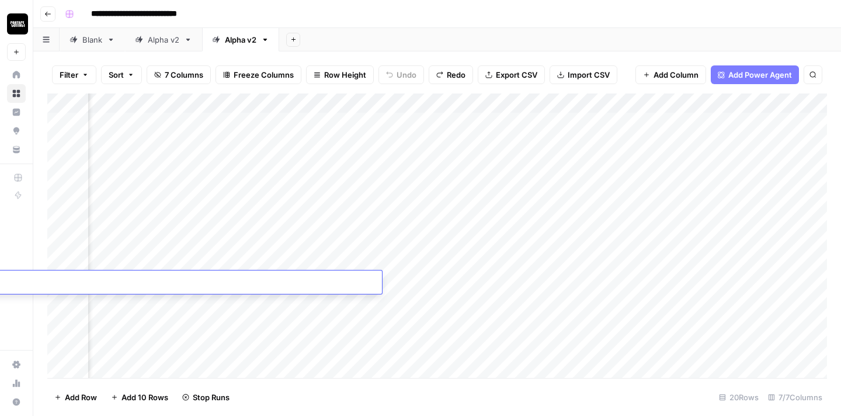
scroll to position [0, 206]
click at [231, 282] on div "**********" at bounding box center [81, 284] width 602 height 20
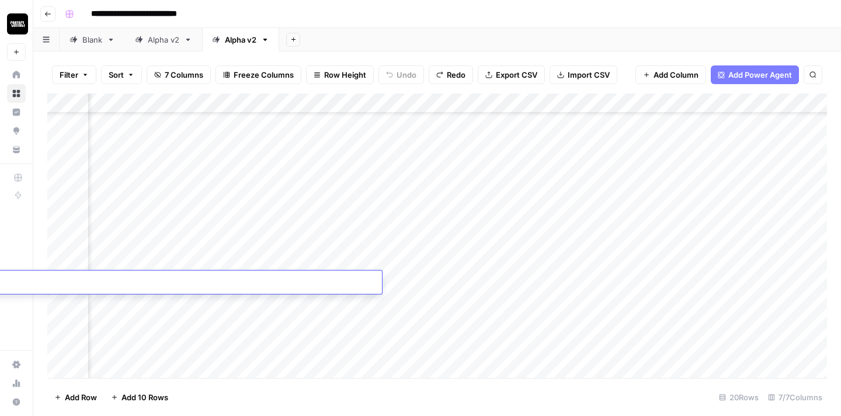
scroll to position [53, 307]
click at [264, 227] on div "Add Column" at bounding box center [437, 235] width 780 height 284
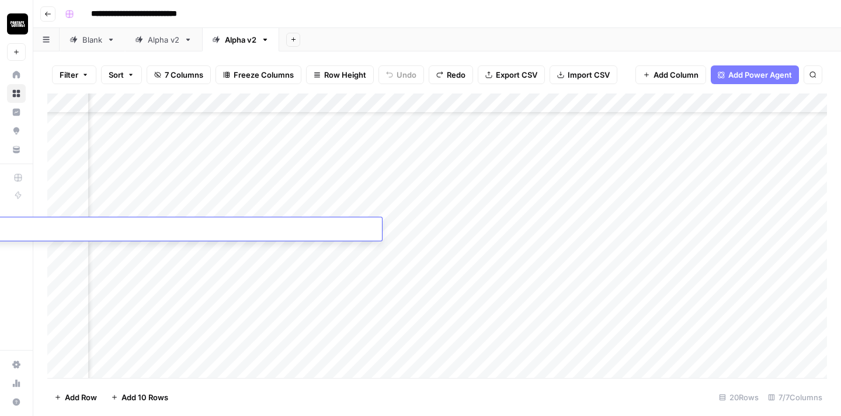
scroll to position [0, 0]
click at [264, 227] on div "**********" at bounding box center [81, 231] width 602 height 20
click at [574, 239] on div "Add Column" at bounding box center [437, 235] width 780 height 284
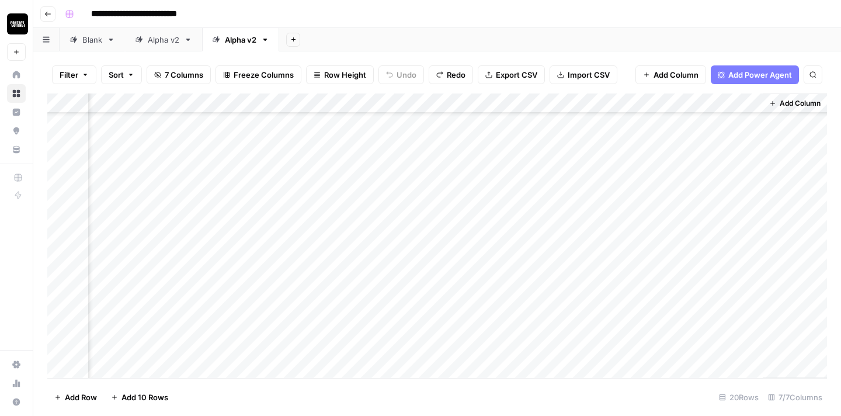
click at [691, 225] on div "Add Column" at bounding box center [437, 235] width 780 height 284
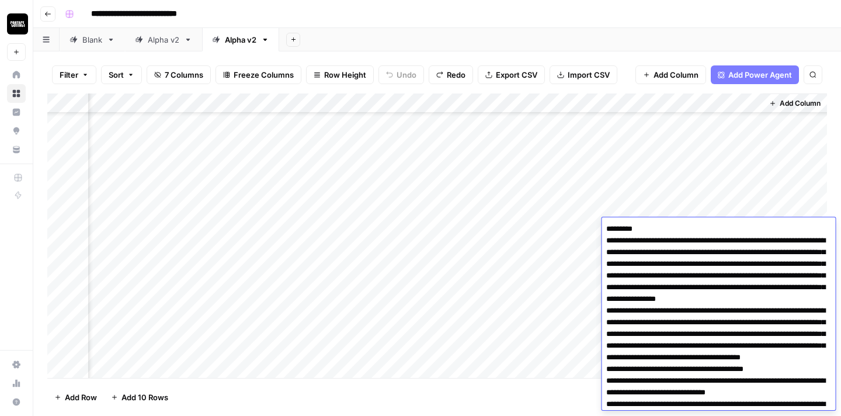
scroll to position [259, 0]
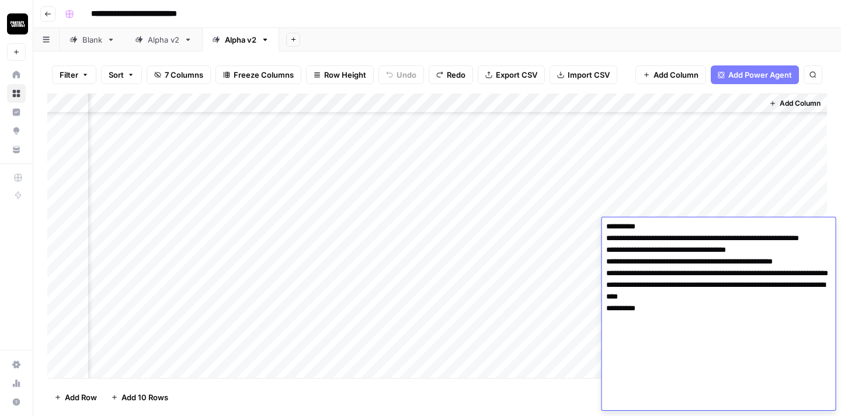
click at [679, 261] on textarea at bounding box center [719, 185] width 234 height 449
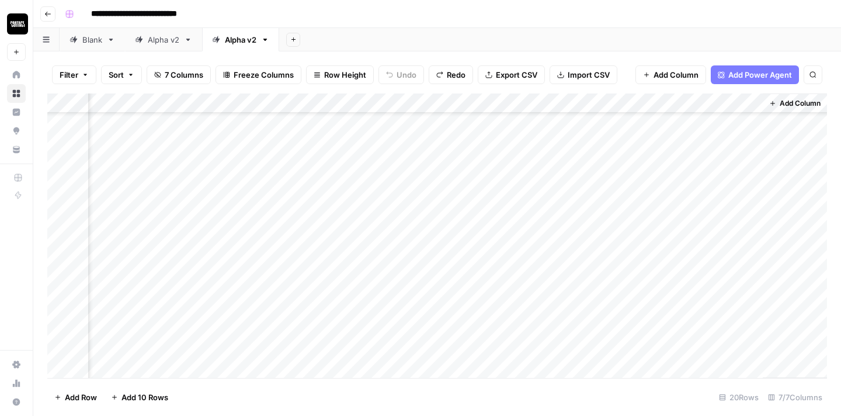
click at [795, 185] on div "Add Column" at bounding box center [795, 235] width 64 height 284
click at [724, 228] on div "Add Column" at bounding box center [437, 235] width 780 height 284
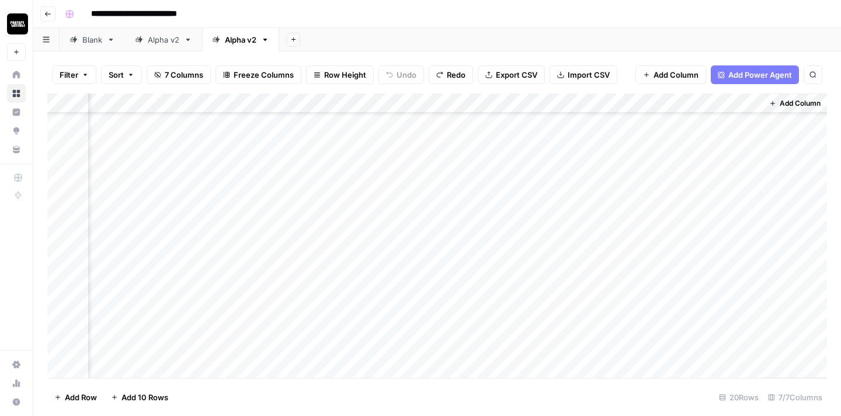
click at [795, 187] on div "Add Column" at bounding box center [795, 235] width 64 height 284
click at [703, 290] on div "Add Column" at bounding box center [437, 235] width 780 height 284
click at [603, 246] on div "Add Column" at bounding box center [437, 235] width 780 height 284
click at [518, 239] on div "Add Column" at bounding box center [437, 235] width 780 height 284
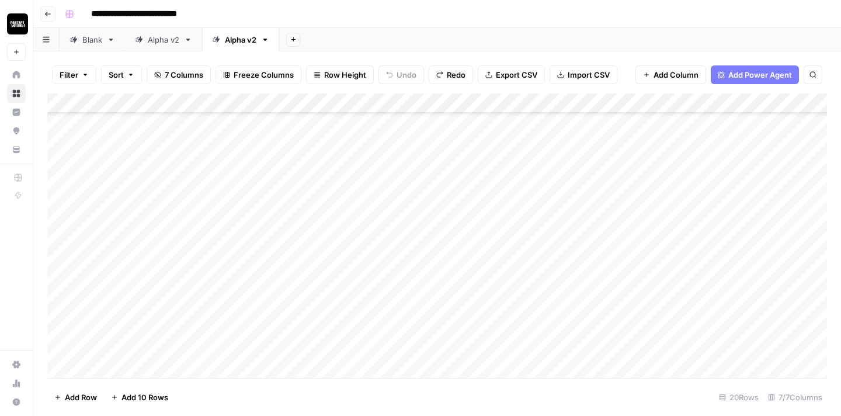
click at [518, 239] on div "Add Column" at bounding box center [437, 235] width 780 height 284
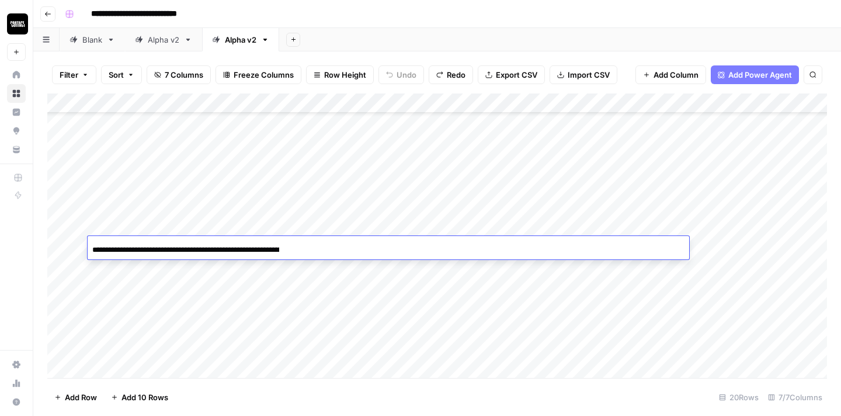
click at [518, 239] on div "**********" at bounding box center [389, 247] width 602 height 23
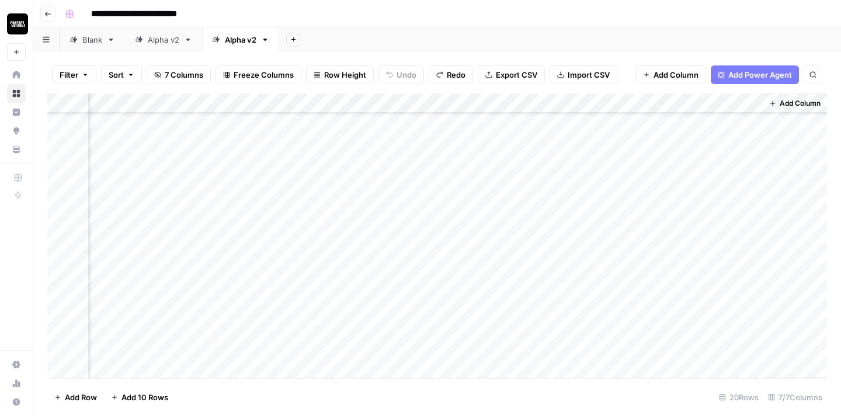
click at [784, 248] on div "Add Column" at bounding box center [795, 235] width 64 height 284
click at [700, 248] on div "Add Column" at bounding box center [437, 235] width 780 height 284
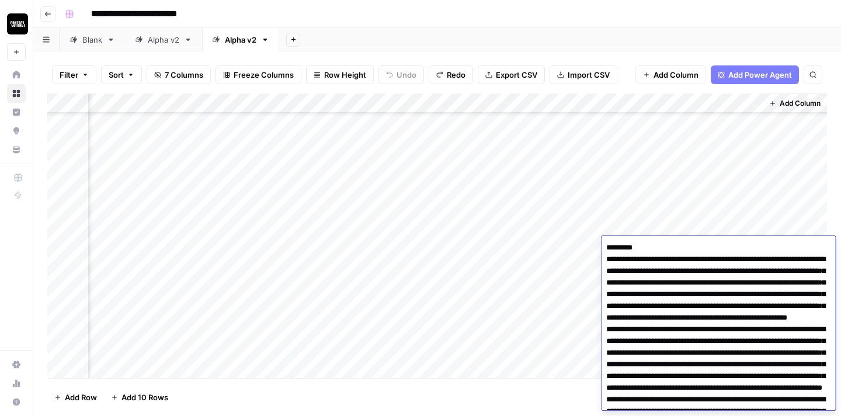
scroll to position [383, 0]
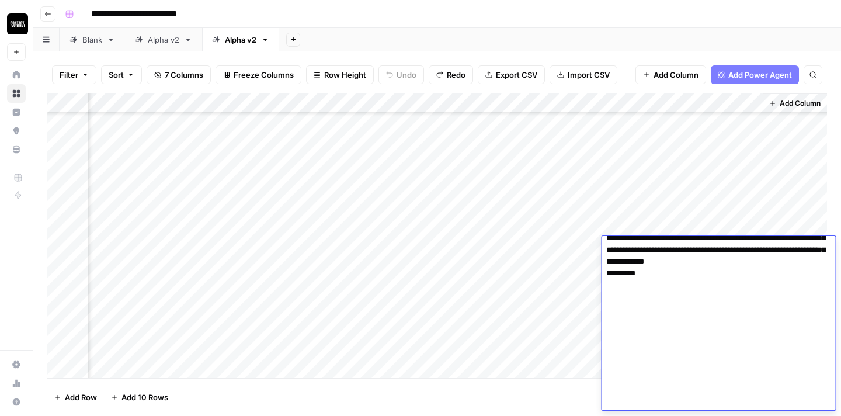
click at [665, 279] on textarea at bounding box center [719, 133] width 234 height 554
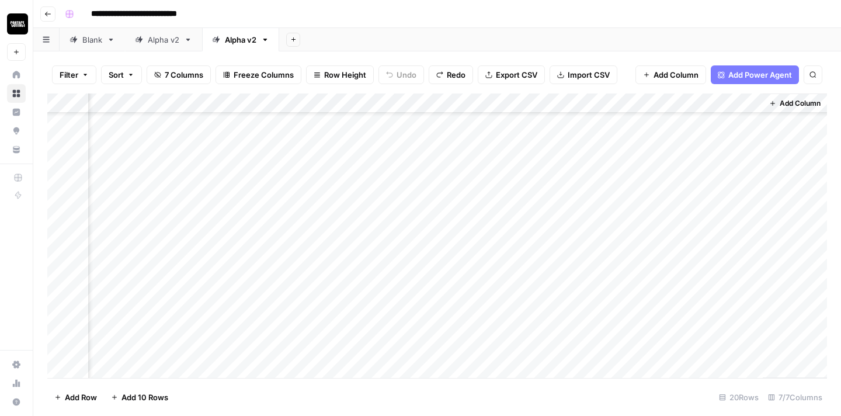
click at [779, 186] on div "Add Column" at bounding box center [795, 235] width 64 height 284
click at [571, 245] on div "Add Column" at bounding box center [437, 235] width 780 height 284
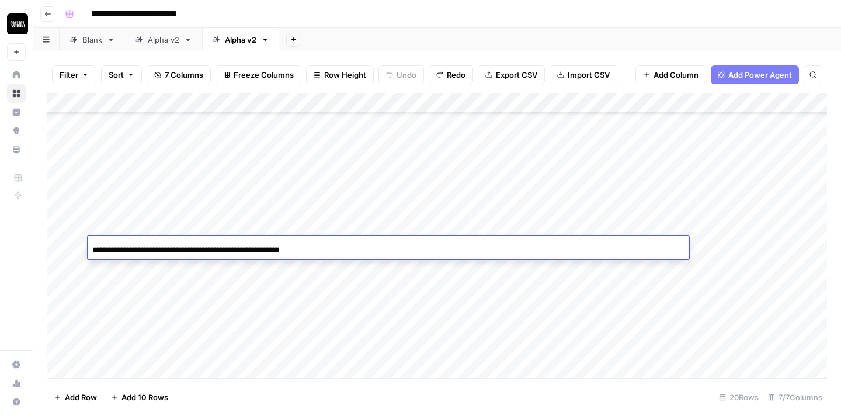
scroll to position [0, 211]
click at [571, 245] on div "**********" at bounding box center [389, 249] width 602 height 20
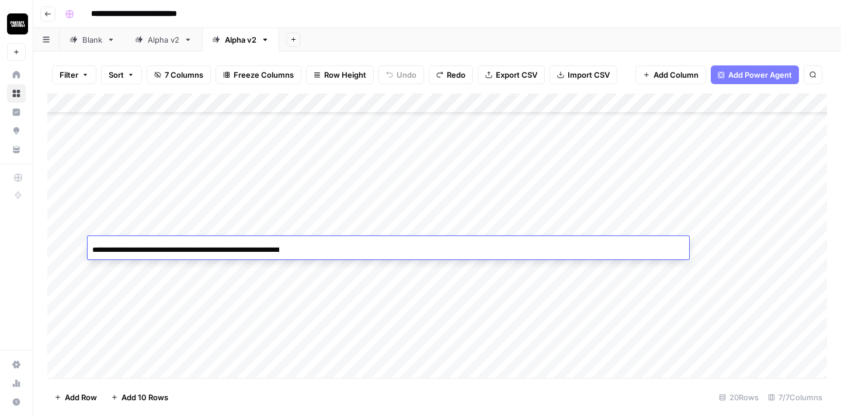
click at [576, 250] on div "**********" at bounding box center [389, 249] width 602 height 20
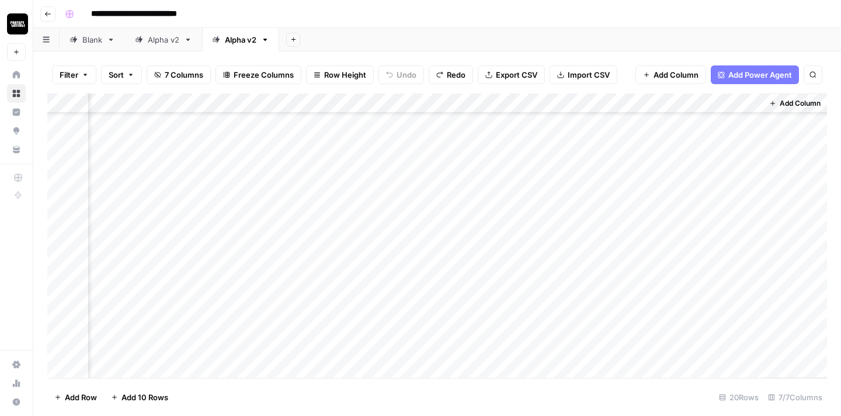
click at [764, 272] on div "Add Column" at bounding box center [795, 235] width 64 height 284
click at [695, 249] on div "Add Column" at bounding box center [437, 235] width 780 height 284
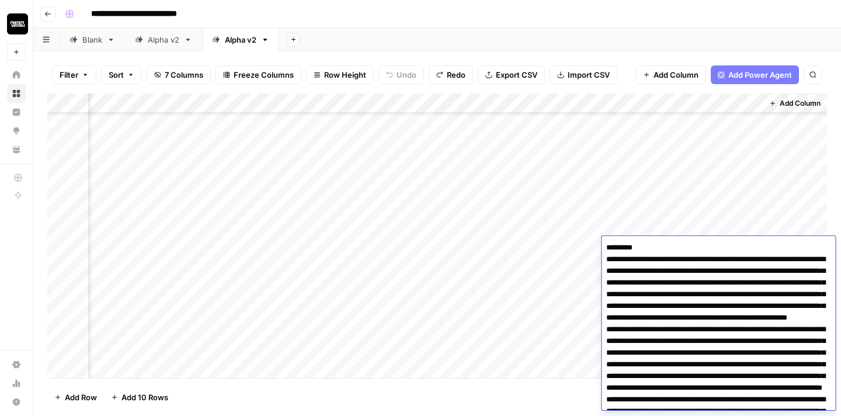
scroll to position [383, 0]
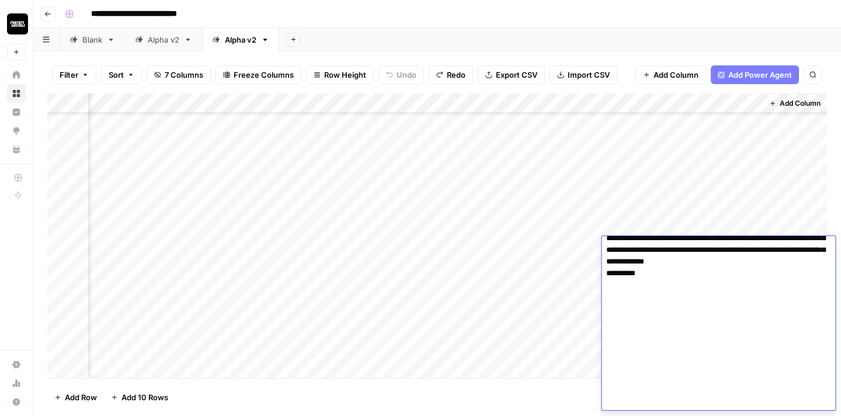
click at [690, 284] on textarea at bounding box center [719, 133] width 234 height 554
click at [715, 213] on div "Add Column" at bounding box center [437, 235] width 780 height 284
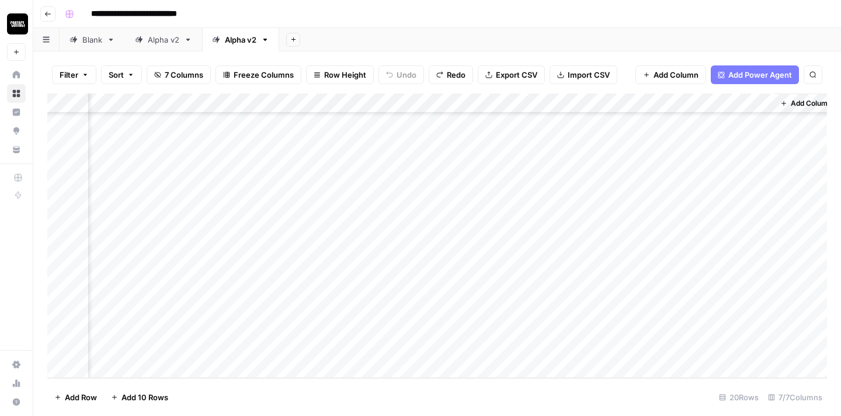
scroll to position [151, 557]
click at [600, 168] on div "Add Column" at bounding box center [437, 235] width 780 height 284
click at [338, 173] on div "Add Column" at bounding box center [437, 235] width 780 height 284
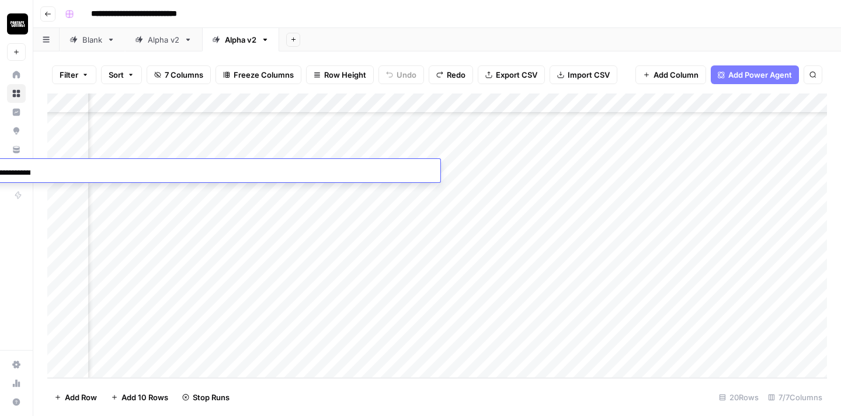
click at [338, 173] on div "**********" at bounding box center [140, 172] width 602 height 20
click at [800, 224] on div "Add Column" at bounding box center [795, 235] width 64 height 284
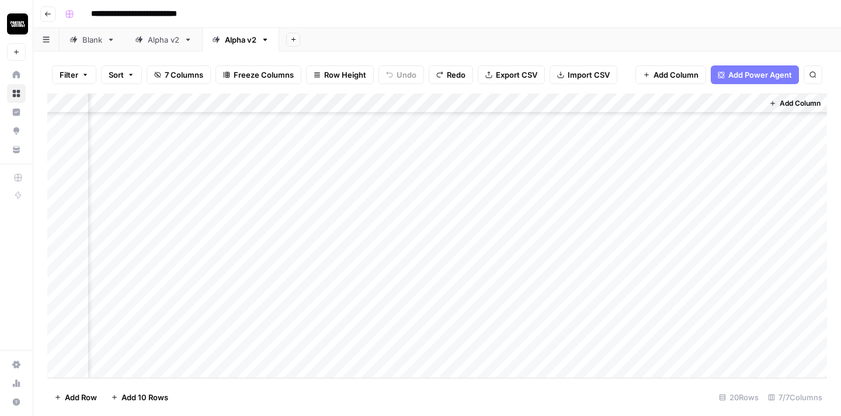
click at [712, 170] on div "Add Column" at bounding box center [437, 235] width 780 height 284
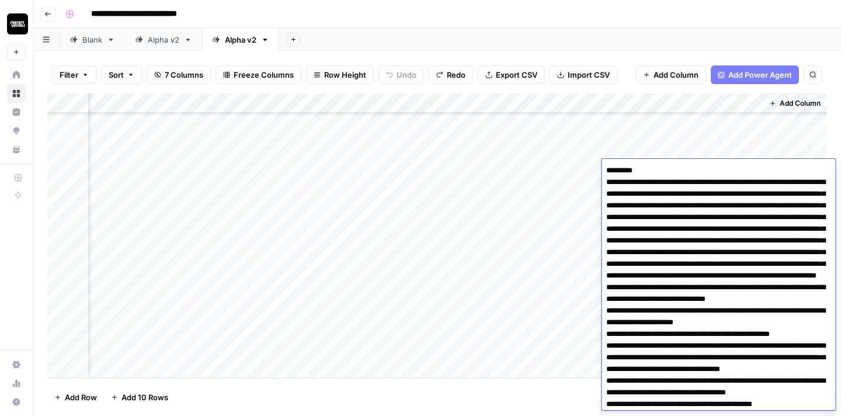
scroll to position [294, 0]
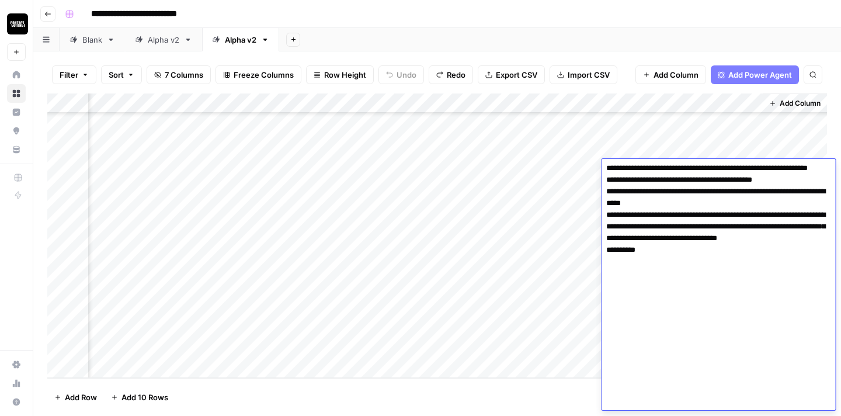
click at [675, 204] on textarea at bounding box center [719, 139] width 234 height 542
click at [548, 339] on div "Add Column" at bounding box center [437, 235] width 780 height 284
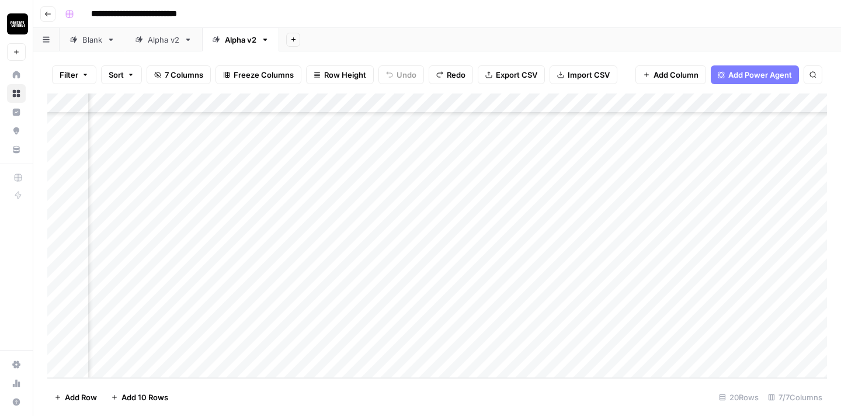
scroll to position [151, 0]
click at [610, 171] on div "Add Column" at bounding box center [437, 235] width 780 height 284
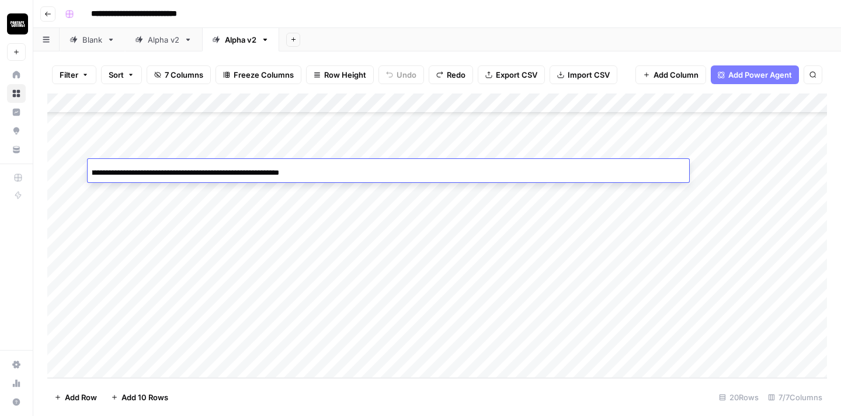
scroll to position [0, 0]
click at [610, 171] on div "**********" at bounding box center [389, 172] width 602 height 20
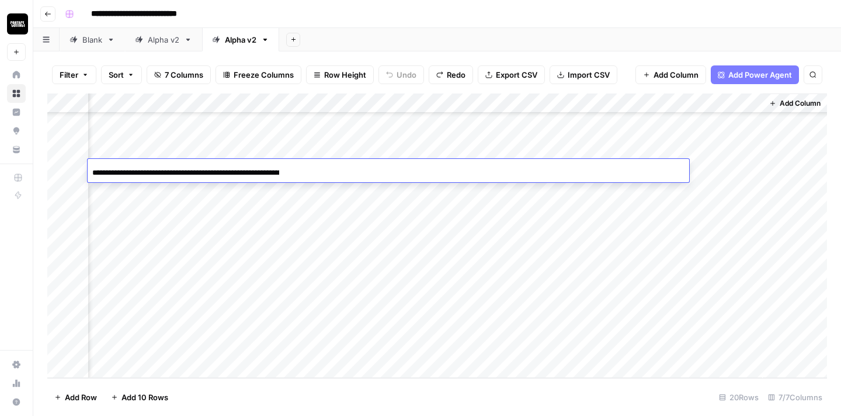
click at [704, 238] on div "Add Column" at bounding box center [437, 235] width 780 height 284
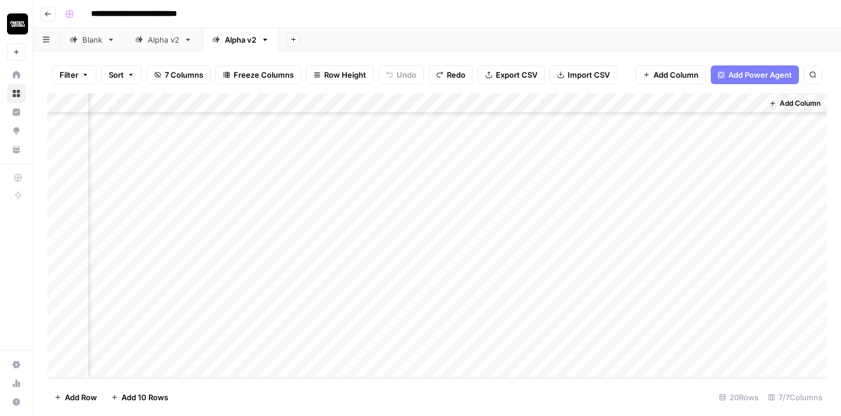
click at [600, 190] on div "Add Column" at bounding box center [437, 235] width 780 height 284
click at [604, 190] on div "Add Column" at bounding box center [437, 235] width 780 height 284
click at [544, 190] on div "Add Column" at bounding box center [437, 235] width 780 height 284
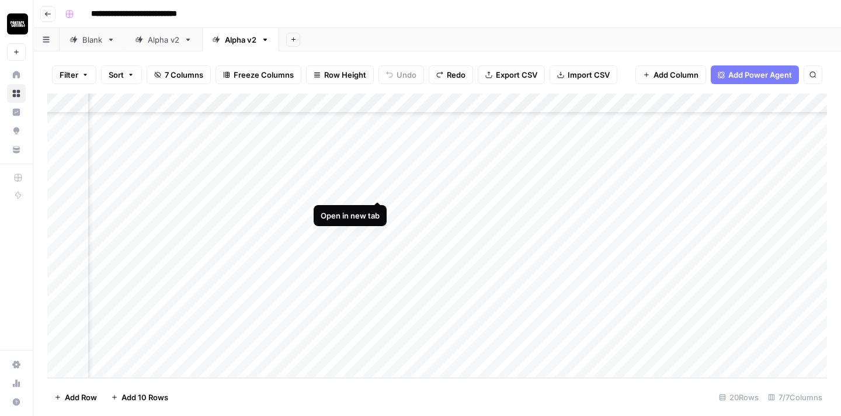
click at [335, 186] on div "Add Column" at bounding box center [437, 235] width 780 height 284
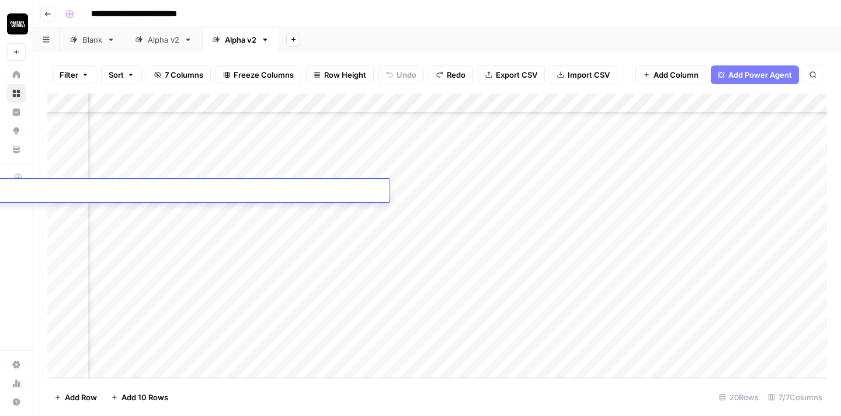
scroll to position [0, 0]
click at [335, 186] on div "**********" at bounding box center [89, 192] width 602 height 20
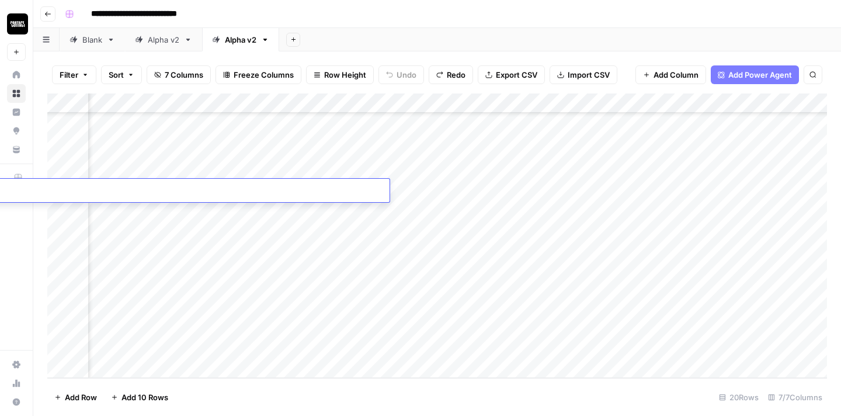
scroll to position [151, 557]
click at [644, 189] on div "Add Column" at bounding box center [437, 235] width 780 height 284
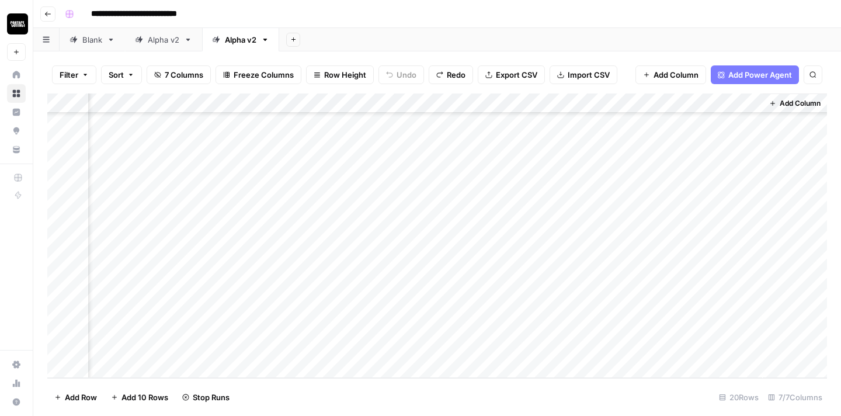
click at [603, 207] on div "Add Column" at bounding box center [437, 235] width 780 height 284
click at [711, 197] on div "Add Column" at bounding box center [437, 235] width 780 height 284
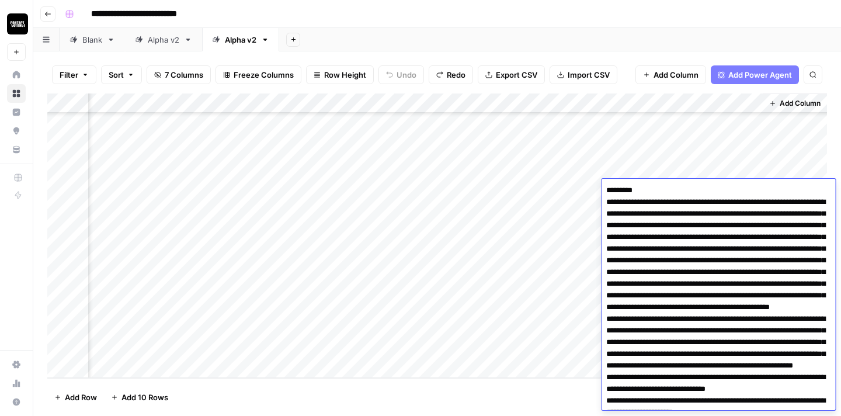
scroll to position [478, 0]
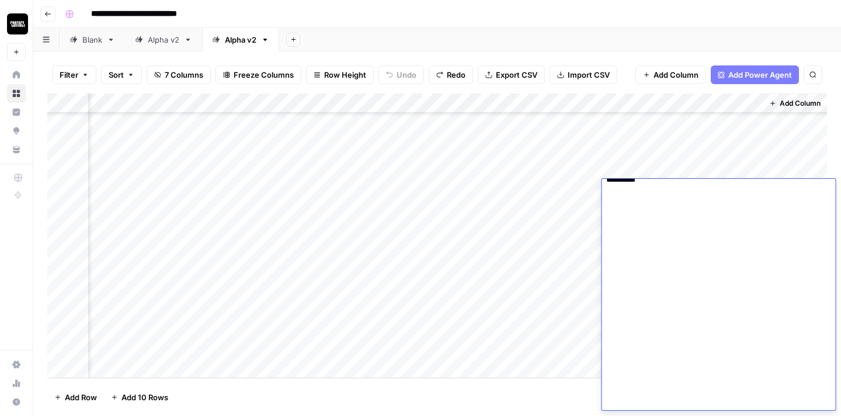
click at [697, 238] on textarea at bounding box center [719, 56] width 234 height 705
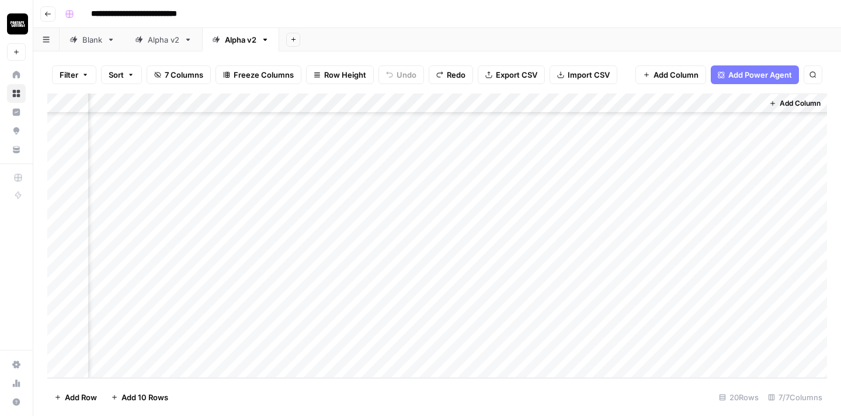
click at [782, 155] on div "Add Column" at bounding box center [795, 235] width 64 height 284
click at [704, 211] on div "Add Column" at bounding box center [437, 235] width 780 height 284
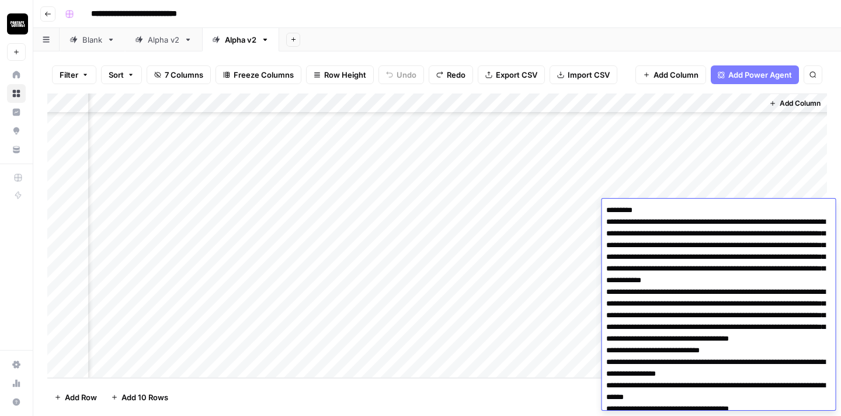
scroll to position [276, 0]
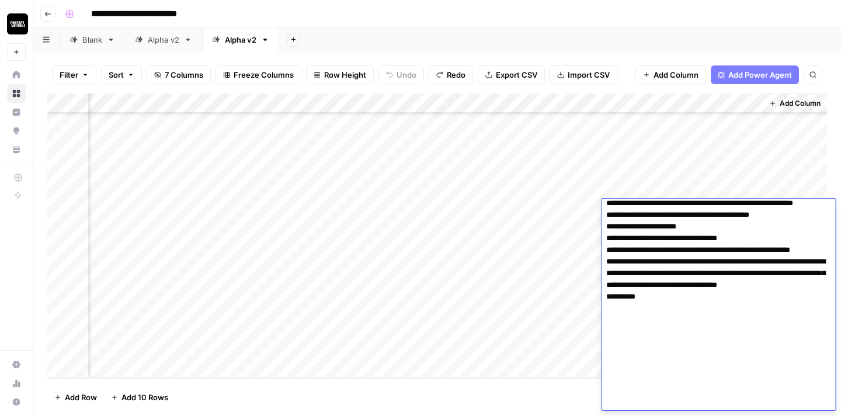
click at [680, 266] on textarea at bounding box center [719, 168] width 234 height 484
click at [486, 342] on div "Add Column" at bounding box center [437, 235] width 780 height 284
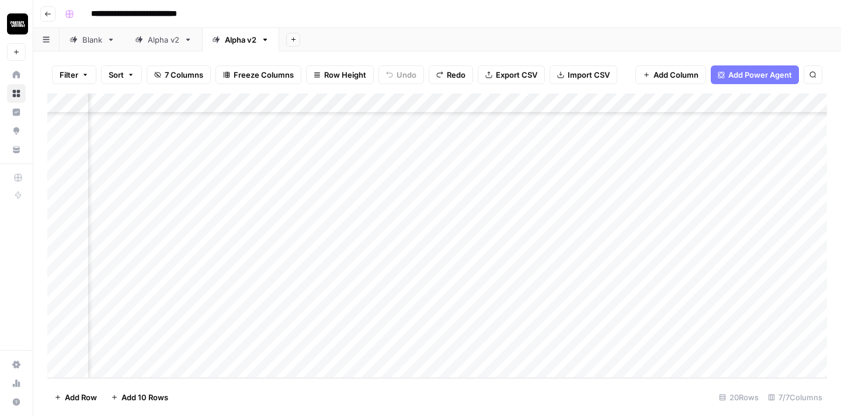
scroll to position [151, 93]
click at [503, 209] on div "Add Column" at bounding box center [437, 235] width 780 height 284
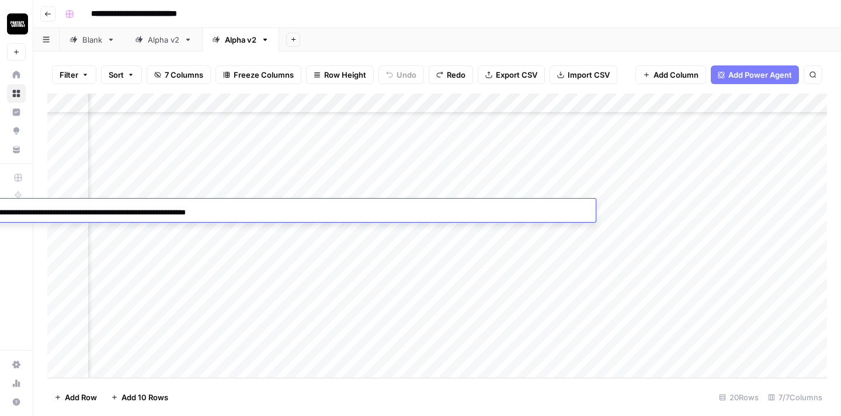
scroll to position [0, 0]
click at [467, 208] on div "**********" at bounding box center [295, 212] width 602 height 20
copy body "Contact Studios New Home Browse Insights Opportunities Your Data Recent Grids A…"
click at [558, 206] on div "**********" at bounding box center [295, 212] width 602 height 20
click at [505, 245] on div "Add Column" at bounding box center [437, 235] width 780 height 284
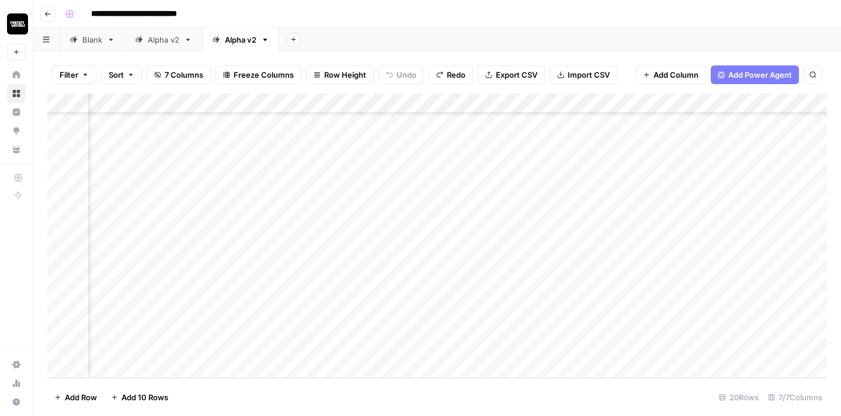
click at [519, 217] on div "Add Column" at bounding box center [437, 235] width 780 height 284
click at [475, 305] on div "Add Column" at bounding box center [437, 235] width 780 height 284
click at [339, 214] on div "Add Column" at bounding box center [437, 235] width 780 height 284
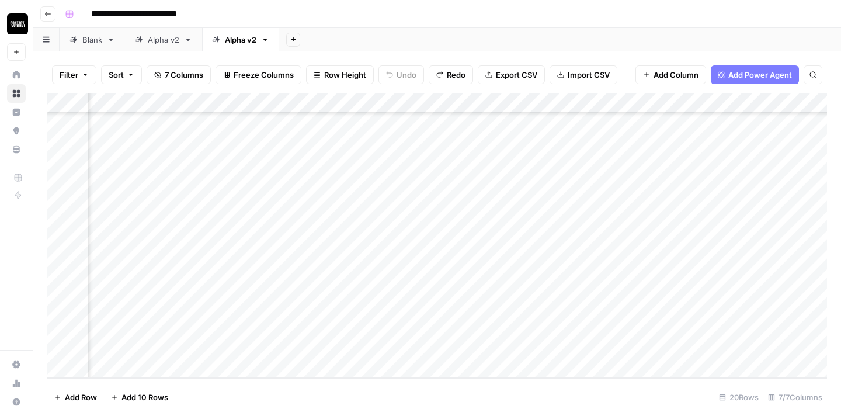
click at [339, 214] on div "Add Column" at bounding box center [437, 235] width 780 height 284
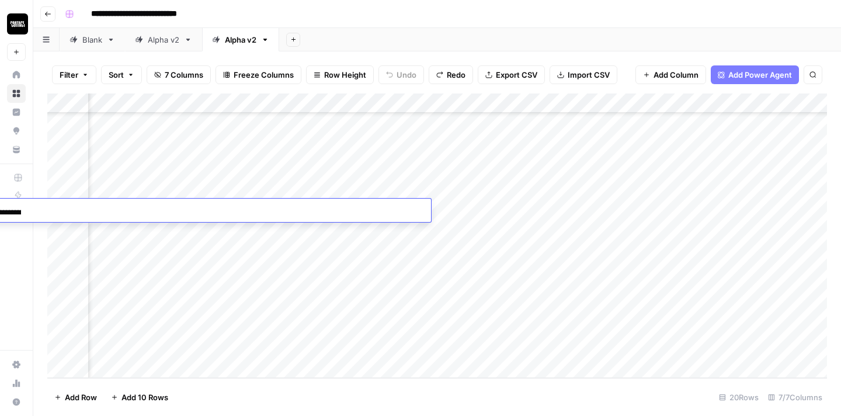
scroll to position [0, 267]
click at [336, 213] on div "**********" at bounding box center [130, 212] width 602 height 20
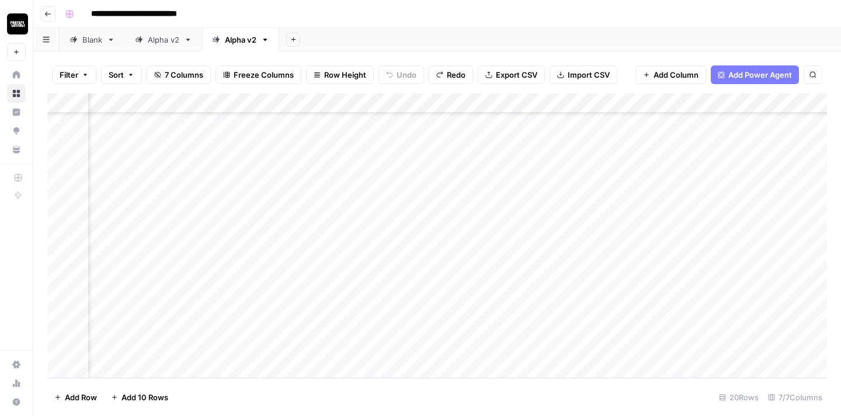
click at [767, 290] on div "Add Column" at bounding box center [437, 235] width 780 height 284
click at [714, 212] on div "Add Column" at bounding box center [437, 235] width 780 height 284
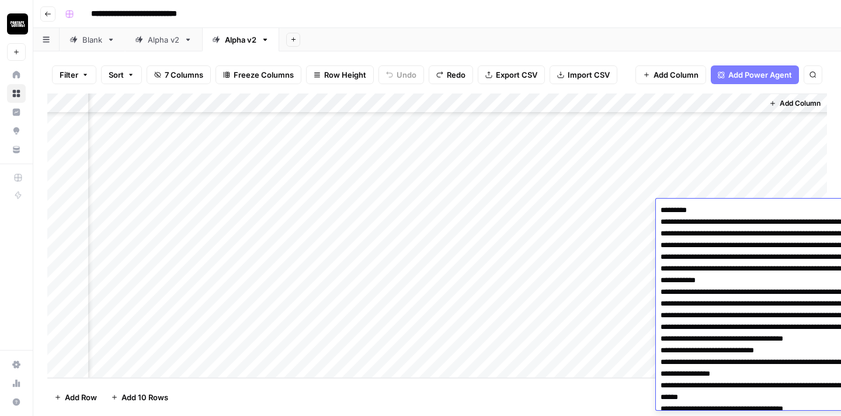
scroll to position [276, 0]
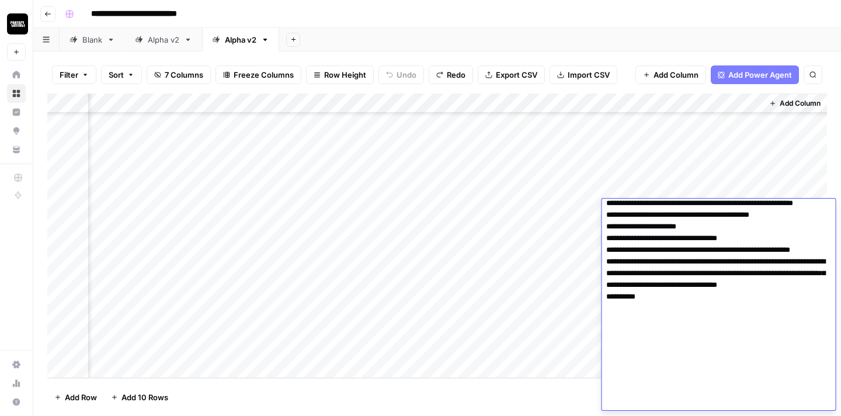
click at [499, 316] on div "Add Column" at bounding box center [437, 235] width 780 height 284
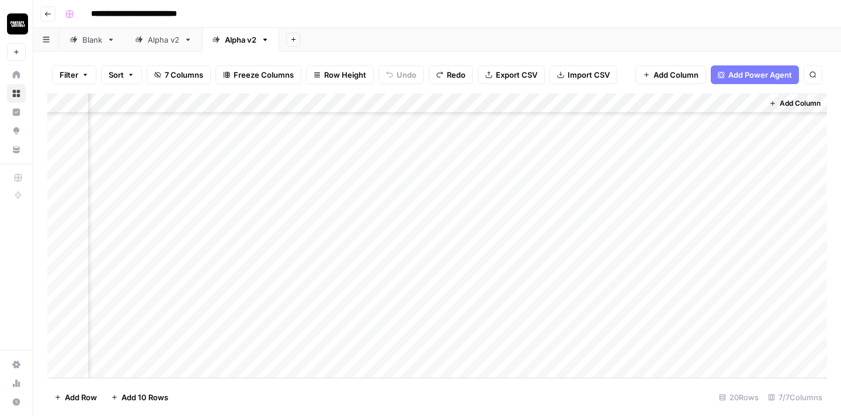
click at [599, 229] on div "Add Column" at bounding box center [437, 235] width 780 height 284
click at [512, 228] on div "Add Column" at bounding box center [437, 235] width 780 height 284
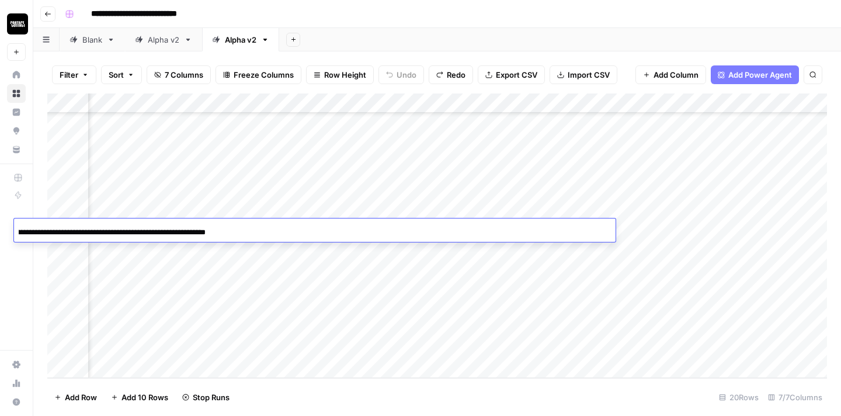
scroll to position [0, 0]
click at [471, 235] on div "**********" at bounding box center [315, 232] width 602 height 20
click at [471, 234] on div "**********" at bounding box center [315, 232] width 602 height 20
click at [442, 228] on div "**********" at bounding box center [315, 232] width 602 height 20
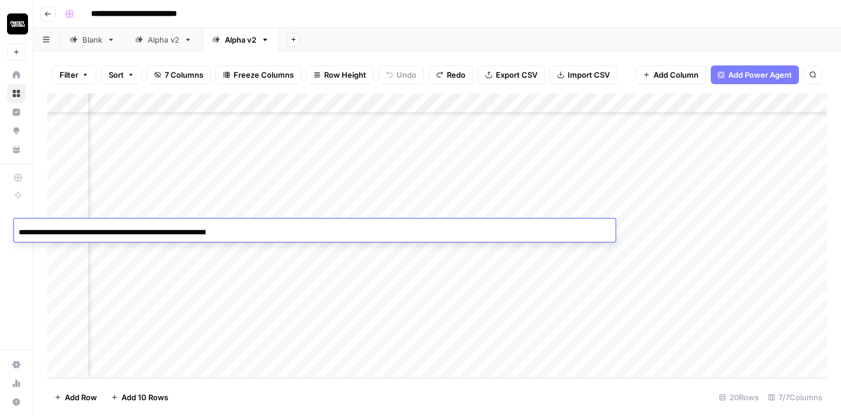
click at [442, 228] on div "**********" at bounding box center [315, 232] width 602 height 20
click at [564, 228] on div "**********" at bounding box center [315, 232] width 602 height 20
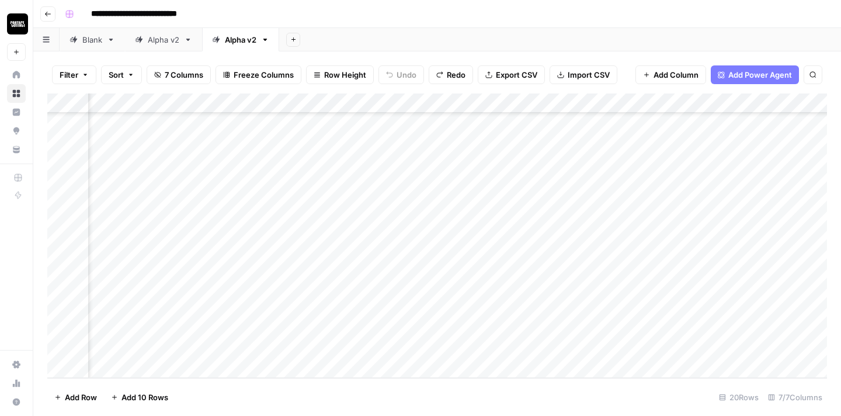
click at [762, 235] on div "Add Column" at bounding box center [437, 235] width 780 height 284
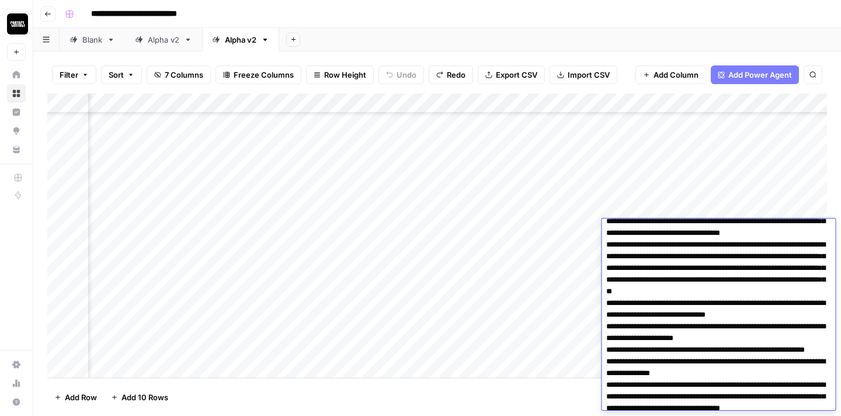
scroll to position [109, 0]
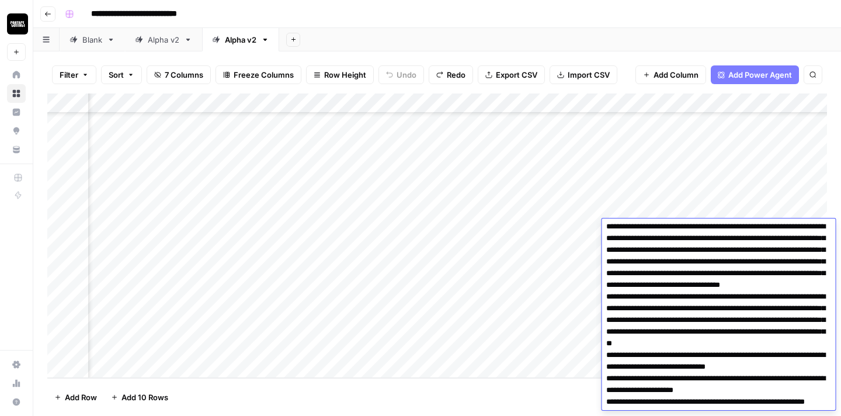
click at [613, 185] on div "Add Column" at bounding box center [437, 235] width 780 height 284
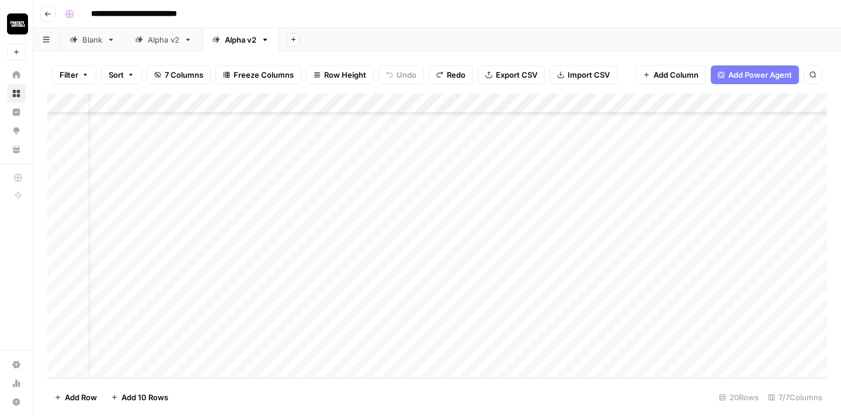
scroll to position [151, 0]
click at [606, 230] on div "Add Column" at bounding box center [437, 235] width 780 height 284
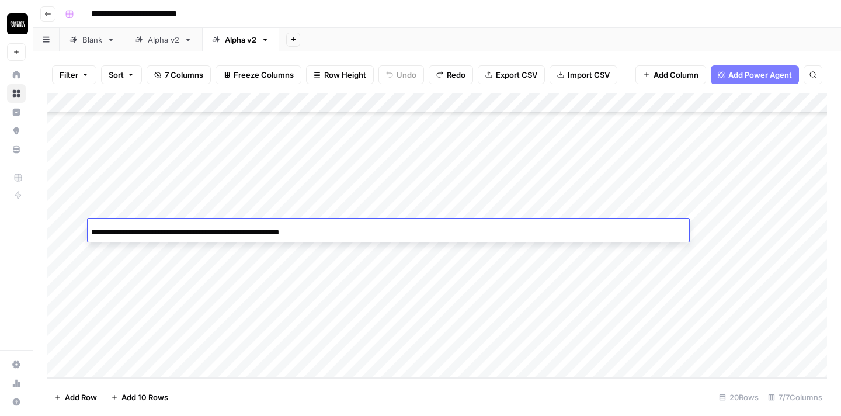
scroll to position [0, 0]
click at [452, 227] on div "**********" at bounding box center [389, 232] width 602 height 20
click at [588, 227] on div "**********" at bounding box center [389, 232] width 602 height 20
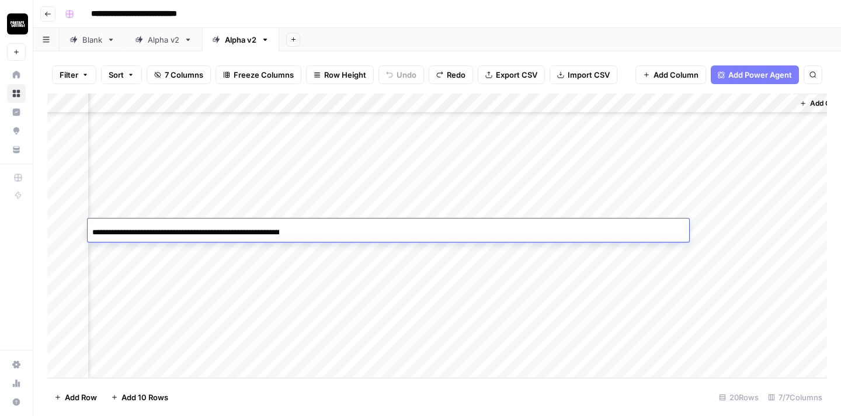
scroll to position [151, 557]
click at [729, 231] on div "Add Column" at bounding box center [437, 235] width 780 height 284
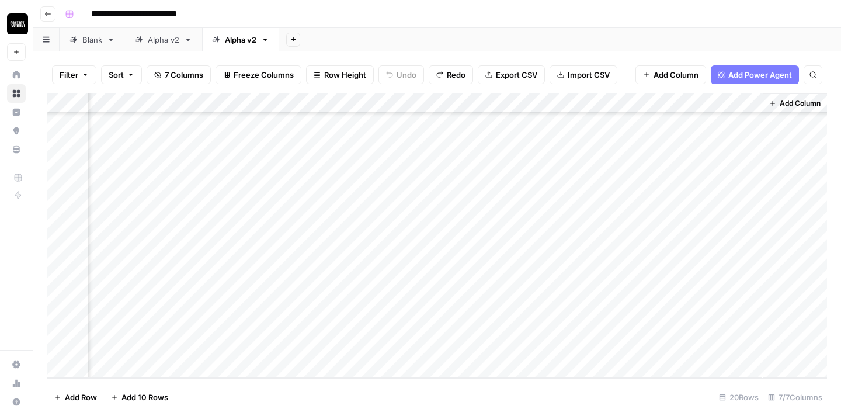
click at [729, 231] on div "Add Column" at bounding box center [437, 235] width 780 height 284
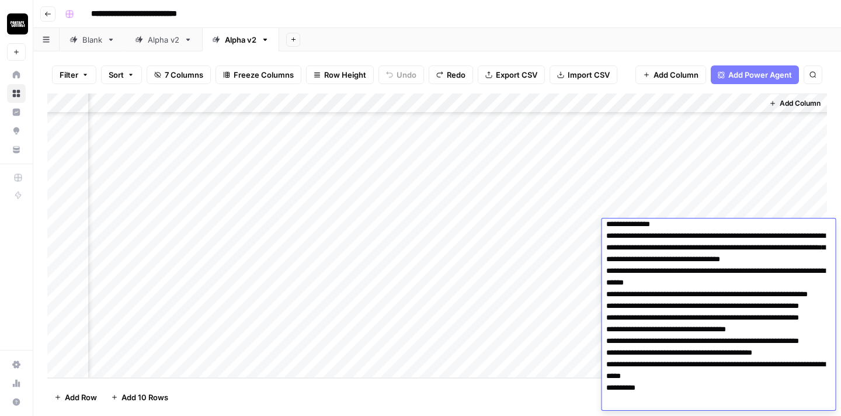
scroll to position [307, 0]
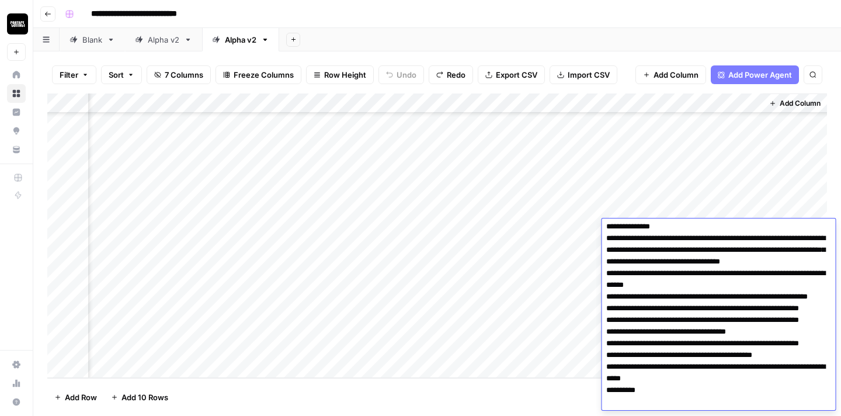
click at [725, 280] on textarea at bounding box center [719, 244] width 234 height 659
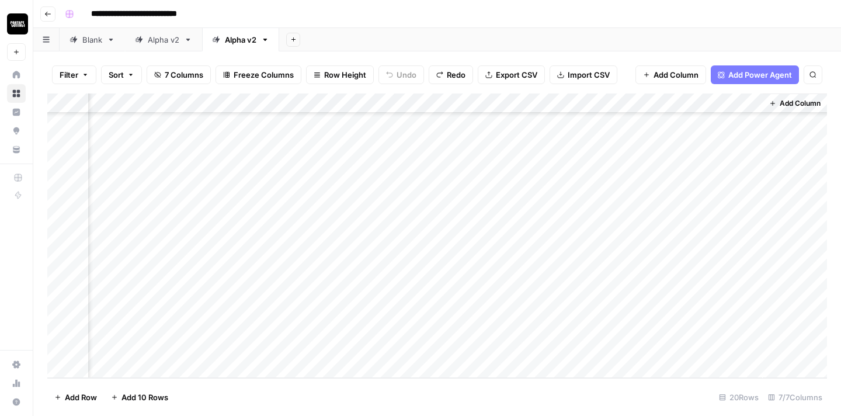
click at [491, 297] on div "Add Column" at bounding box center [437, 235] width 780 height 284
click at [606, 250] on div "Add Column" at bounding box center [437, 235] width 780 height 284
click at [383, 252] on div "Add Column" at bounding box center [437, 235] width 780 height 284
click at [366, 249] on div "Add Column" at bounding box center [437, 235] width 780 height 284
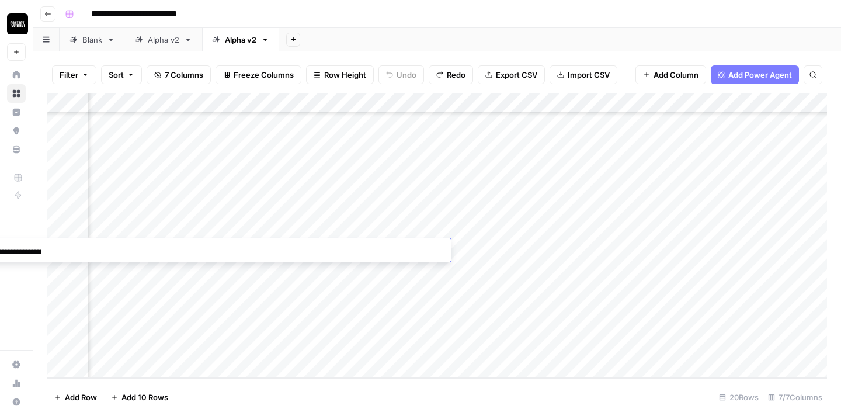
click at [359, 248] on div "**********" at bounding box center [150, 252] width 602 height 20
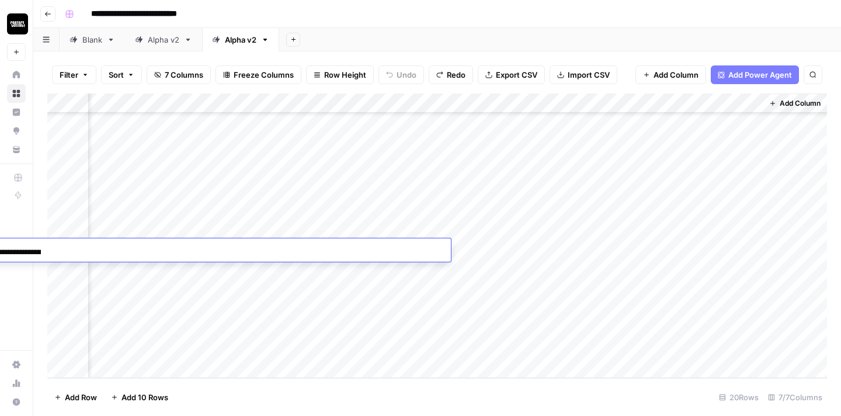
click at [744, 288] on div "Add Column" at bounding box center [437, 235] width 780 height 284
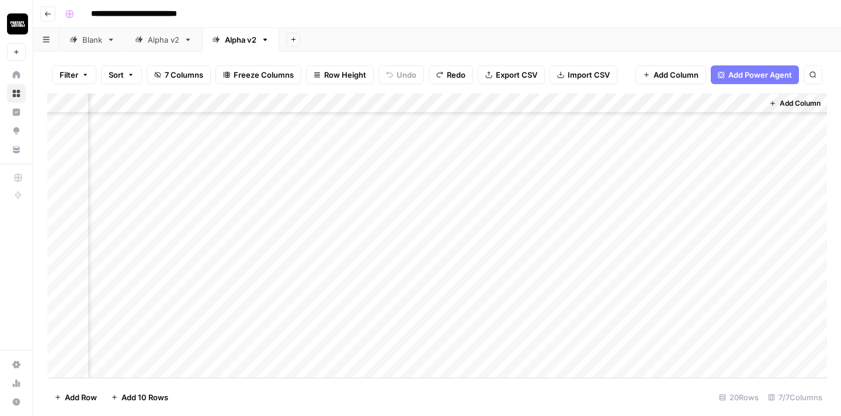
click at [703, 247] on div "Add Column" at bounding box center [437, 235] width 780 height 284
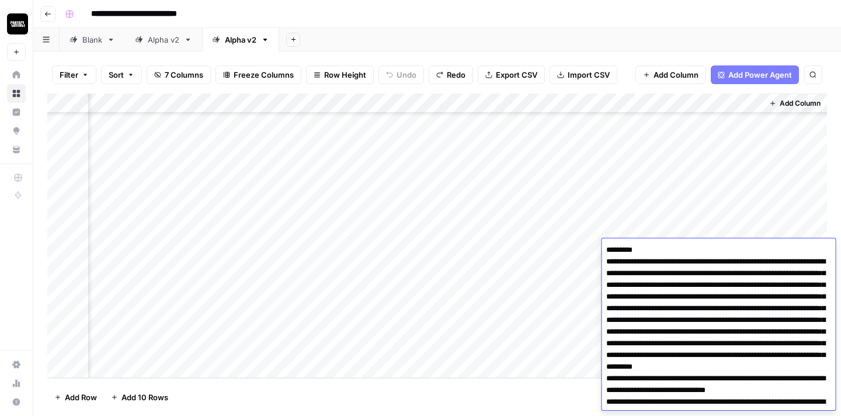
scroll to position [362, 0]
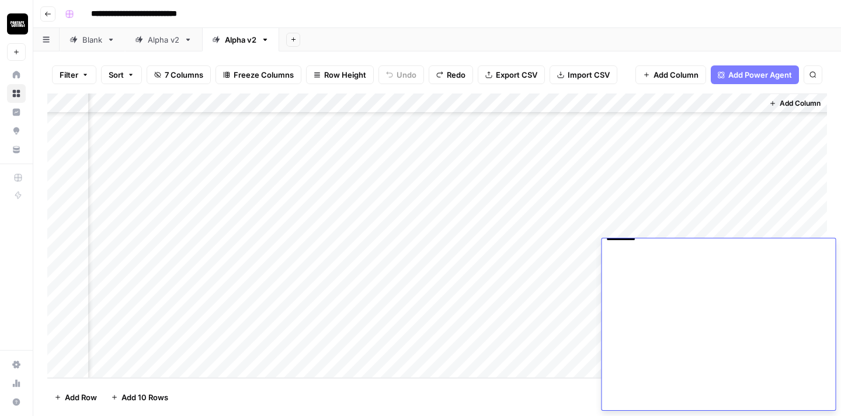
click at [694, 310] on textarea at bounding box center [719, 145] width 234 height 530
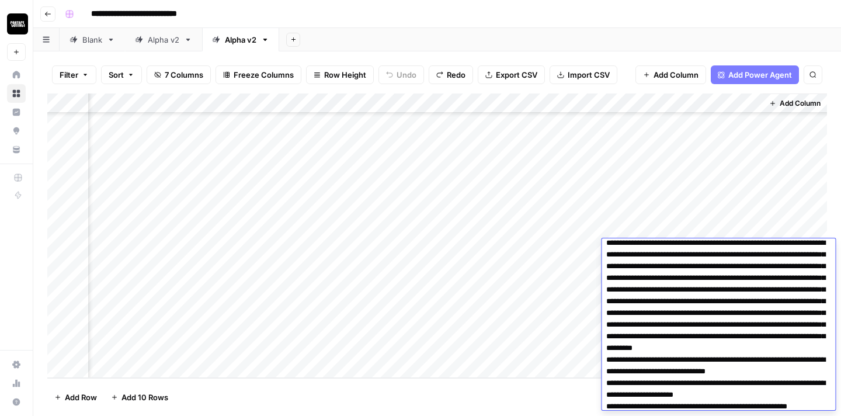
scroll to position [0, 0]
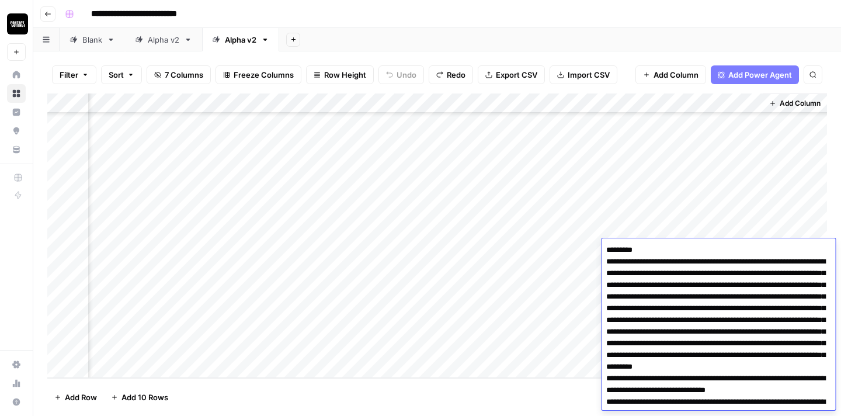
click at [521, 327] on div "Add Column" at bounding box center [437, 235] width 780 height 284
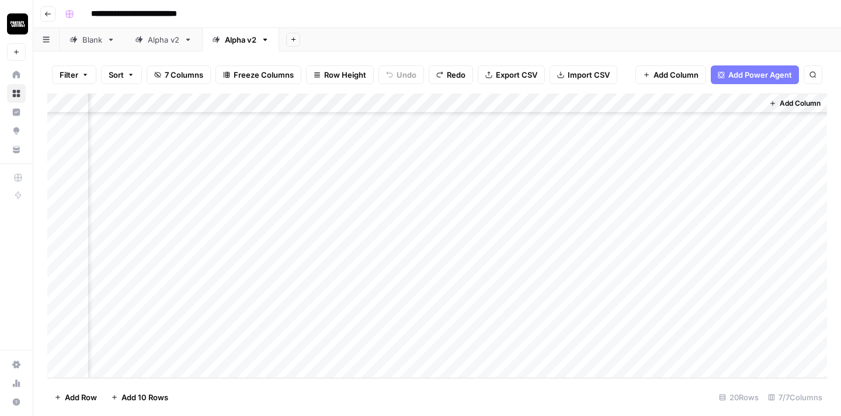
click at [600, 266] on div "Add Column" at bounding box center [437, 235] width 780 height 284
click at [462, 276] on div "Add Column" at bounding box center [437, 235] width 780 height 284
click at [451, 271] on div "Add Column" at bounding box center [437, 235] width 780 height 284
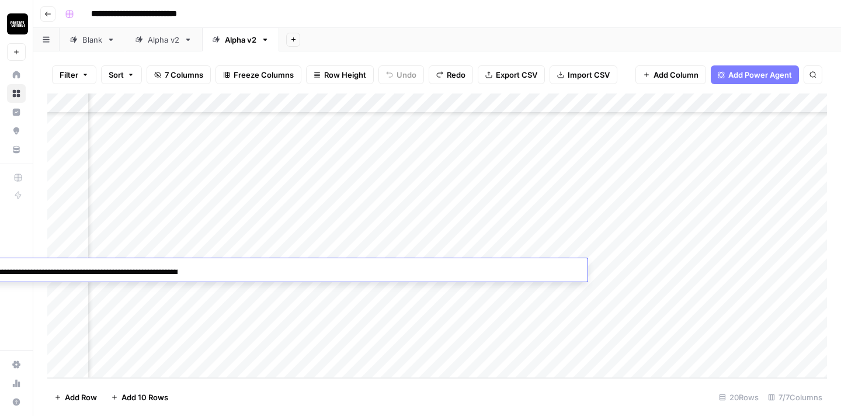
scroll to position [0, 0]
click at [451, 271] on div "**********" at bounding box center [287, 272] width 602 height 20
click at [432, 266] on div "**********" at bounding box center [287, 272] width 602 height 20
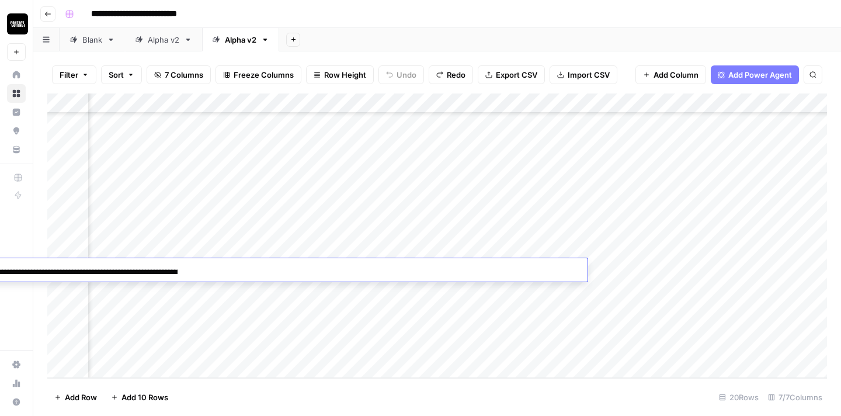
click at [533, 267] on div "**********" at bounding box center [287, 272] width 602 height 20
click at [692, 267] on div "Add Column" at bounding box center [437, 235] width 780 height 284
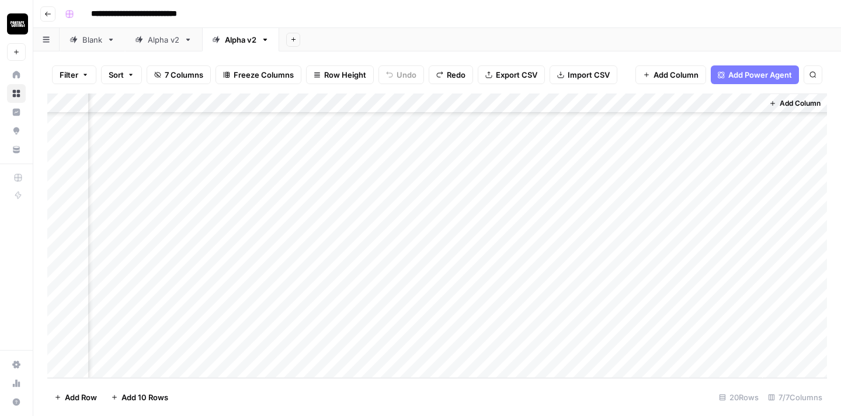
click at [692, 267] on div "Add Column" at bounding box center [437, 235] width 780 height 284
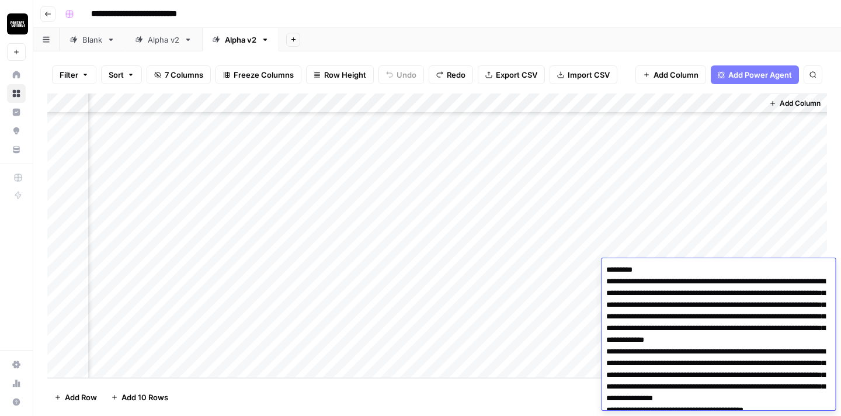
scroll to position [499, 0]
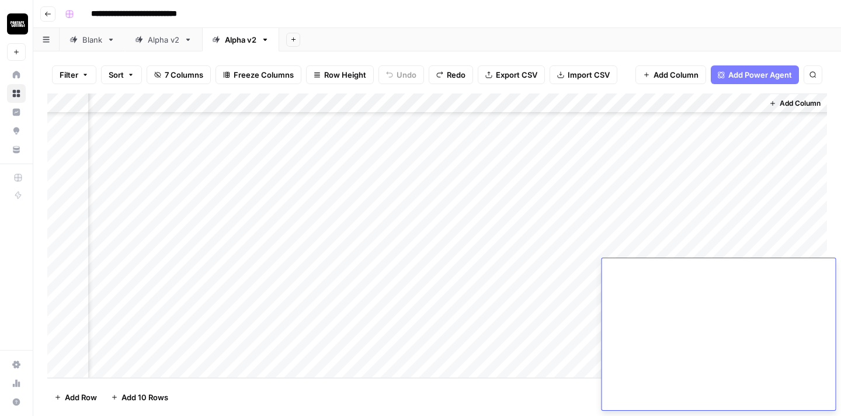
click at [676, 296] on textarea at bounding box center [719, 86] width 234 height 647
click at [489, 311] on div "Add Column" at bounding box center [437, 235] width 780 height 284
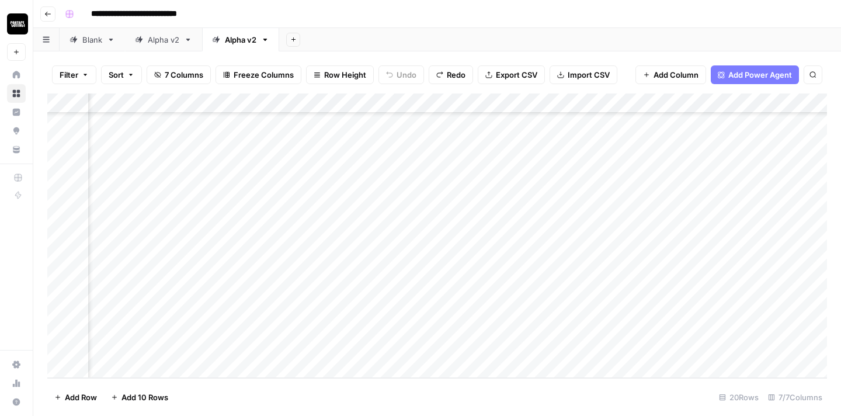
scroll to position [151, 495]
click at [457, 286] on div "Add Column" at bounding box center [437, 235] width 780 height 284
click at [456, 309] on div "Add Column" at bounding box center [437, 235] width 780 height 284
click at [457, 329] on div "Add Column" at bounding box center [437, 235] width 780 height 284
click at [456, 348] on div "Add Column" at bounding box center [437, 235] width 780 height 284
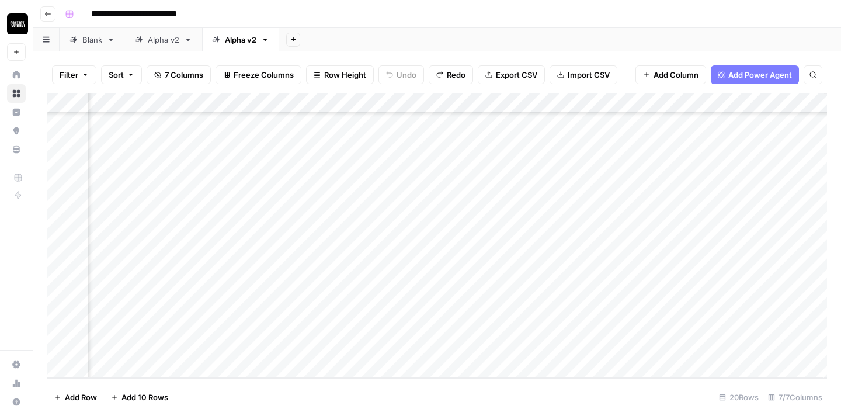
click at [666, 290] on div "Add Column" at bounding box center [437, 235] width 780 height 284
click at [666, 312] on div "Add Column" at bounding box center [437, 235] width 780 height 284
click at [666, 330] on div "Add Column" at bounding box center [437, 235] width 780 height 284
click at [665, 346] on div "Add Column" at bounding box center [437, 235] width 780 height 284
click at [509, 79] on span "Export CSV" at bounding box center [516, 75] width 41 height 12
